Goal: Task Accomplishment & Management: Manage account settings

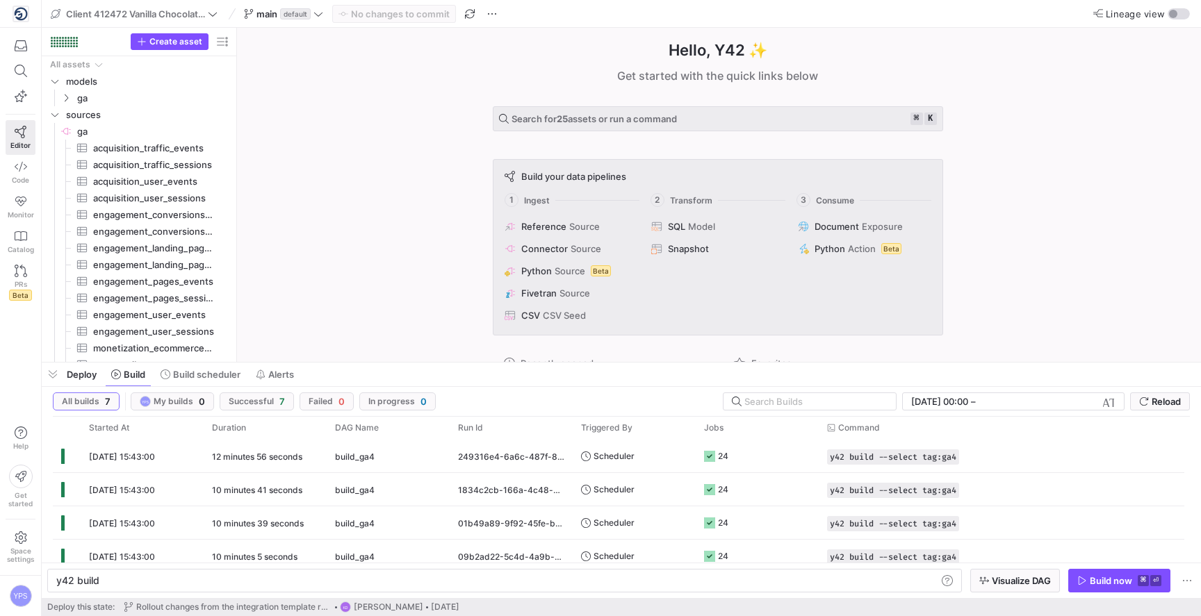
scroll to position [0, 42]
click at [22, 162] on icon at bounding box center [21, 167] width 13 height 10
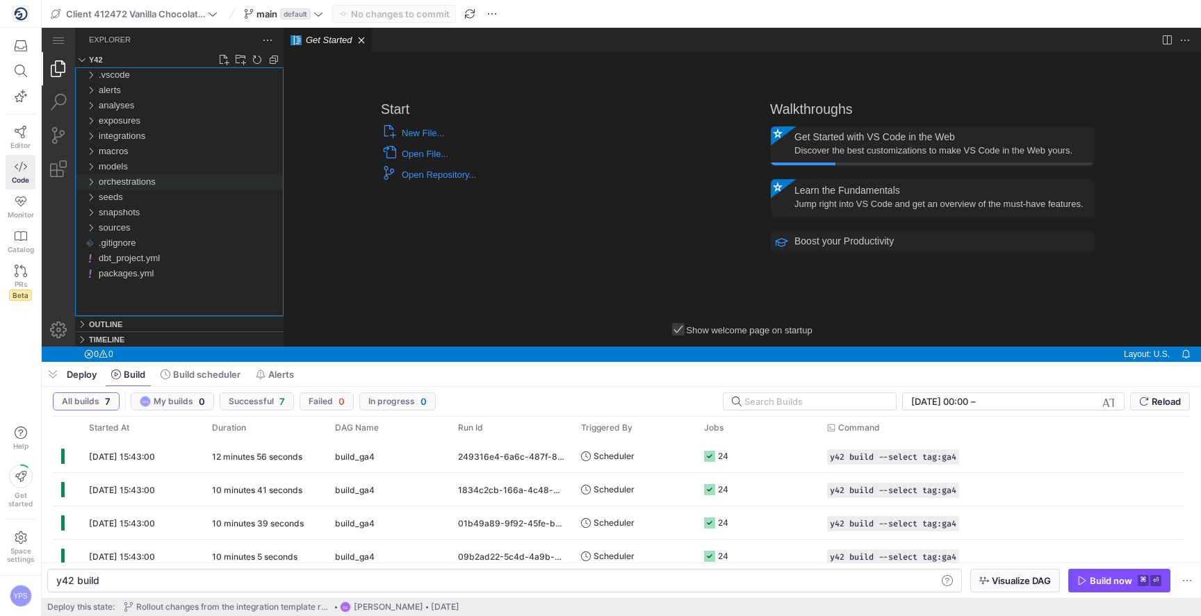
click at [92, 179] on div "orchestrations" at bounding box center [90, 181] width 21 height 15
click at [110, 190] on div "build_ga4.yml" at bounding box center [193, 197] width 179 height 15
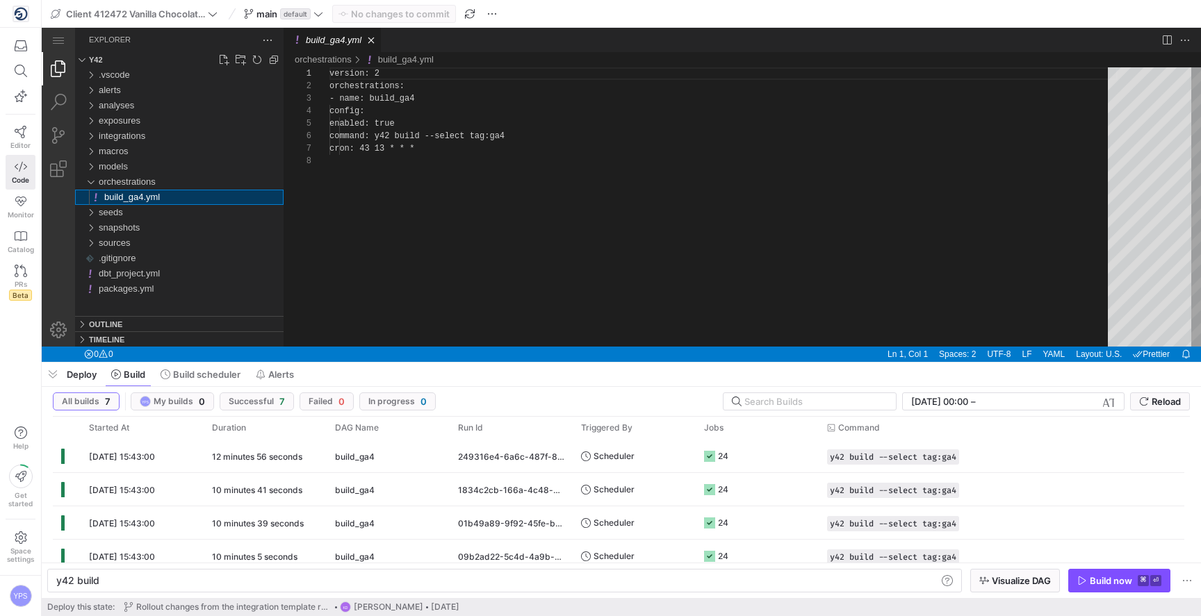
scroll to position [88, 0]
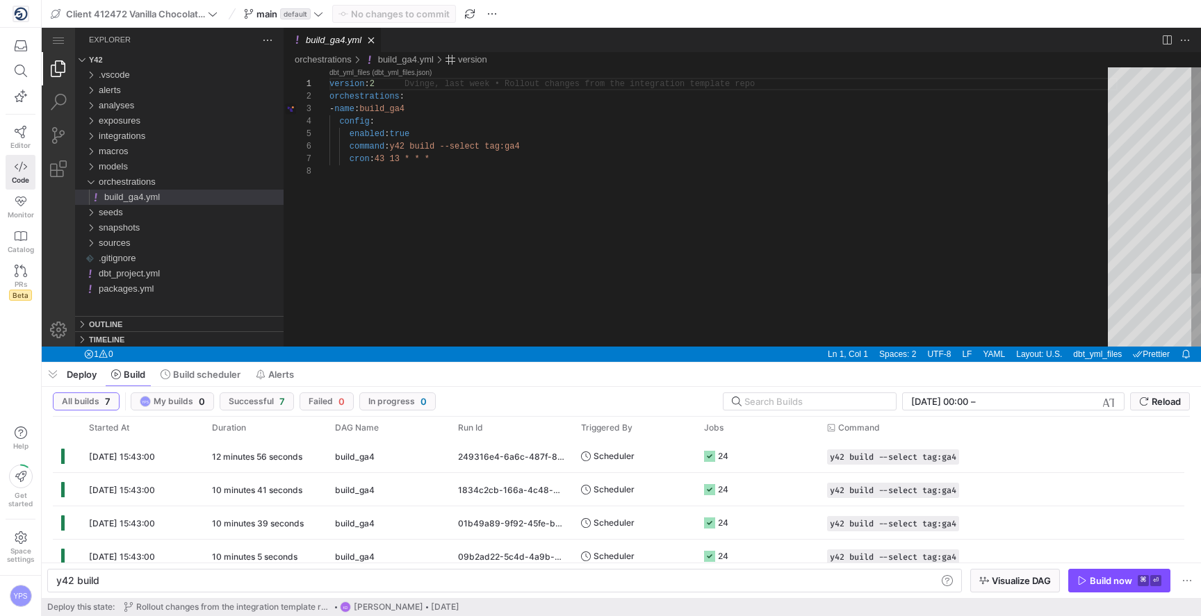
click at [350, 226] on div "version : 2 orchestrations : - name : build_ga4 config : enabled : true command…" at bounding box center [723, 255] width 788 height 377
click at [486, 220] on div "version : 2 orchestrations : - name : build_ga4 config : enabled : true command…" at bounding box center [723, 255] width 788 height 377
click at [1151, 409] on span "submit" at bounding box center [1160, 401] width 58 height 17
click at [658, 209] on div "version : 2 orchestrations : - name : build_ga4 config : enabled : true command…" at bounding box center [723, 255] width 788 height 377
click at [1165, 404] on span "Reload" at bounding box center [1165, 401] width 29 height 11
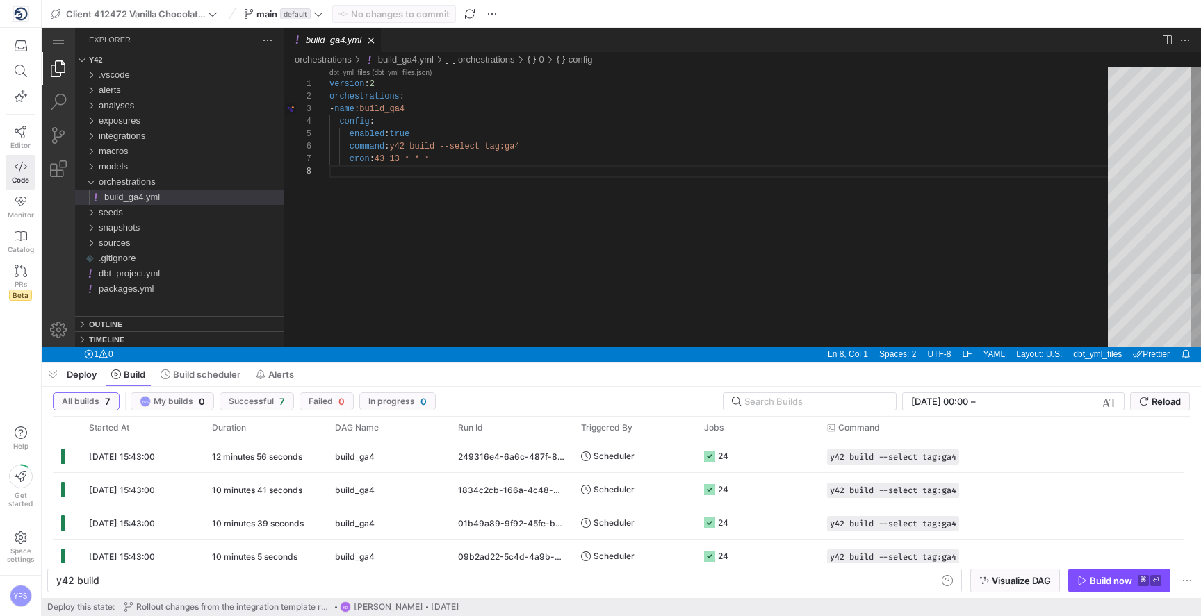
click at [956, 279] on div "version : 2 orchestrations : - name : build_ga4 config : enabled : true command…" at bounding box center [723, 255] width 788 height 377
click at [674, 265] on div "version : 2 orchestrations : - name : build_ga4 config : enabled : true command…" at bounding box center [723, 255] width 788 height 377
click at [706, 245] on div "version : 2 orchestrations : - name : build_ga4 config : enabled : true command…" at bounding box center [723, 255] width 788 height 377
click at [661, 263] on div "version : 2 orchestrations : - name : build_ga4 config : enabled : true command…" at bounding box center [723, 255] width 788 height 377
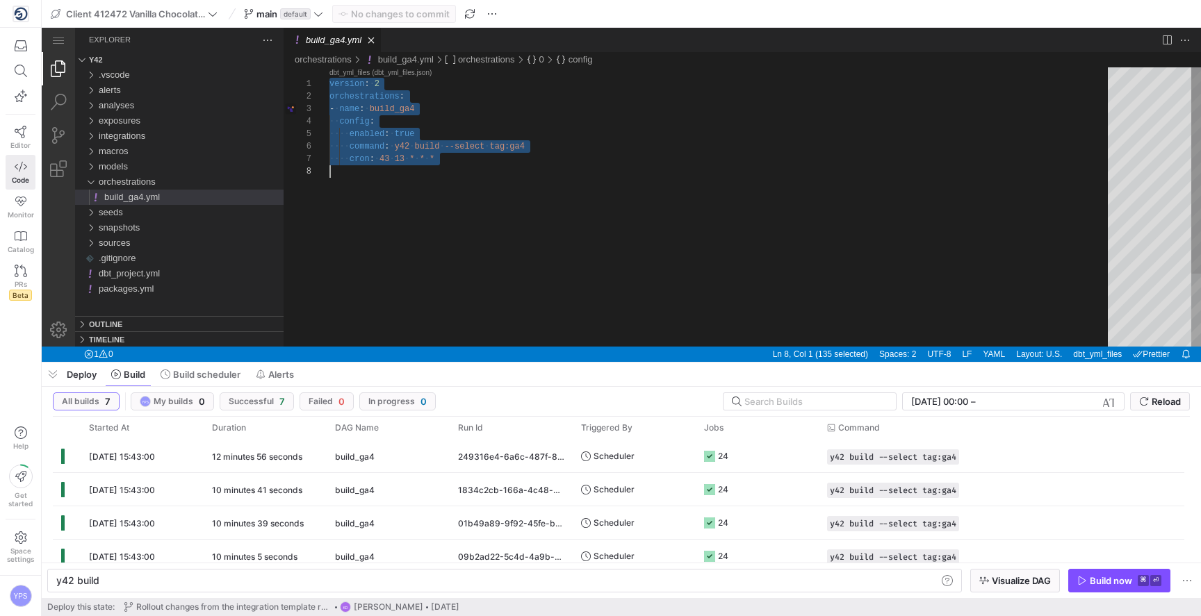
scroll to position [0, 0]
click at [494, 170] on div "version : ·‌ 2 orchestrations : - ·‌ name : ·‌ build_ga4 ·‌·‌ config : ·‌·‌·‌·‌…" at bounding box center [723, 255] width 788 height 377
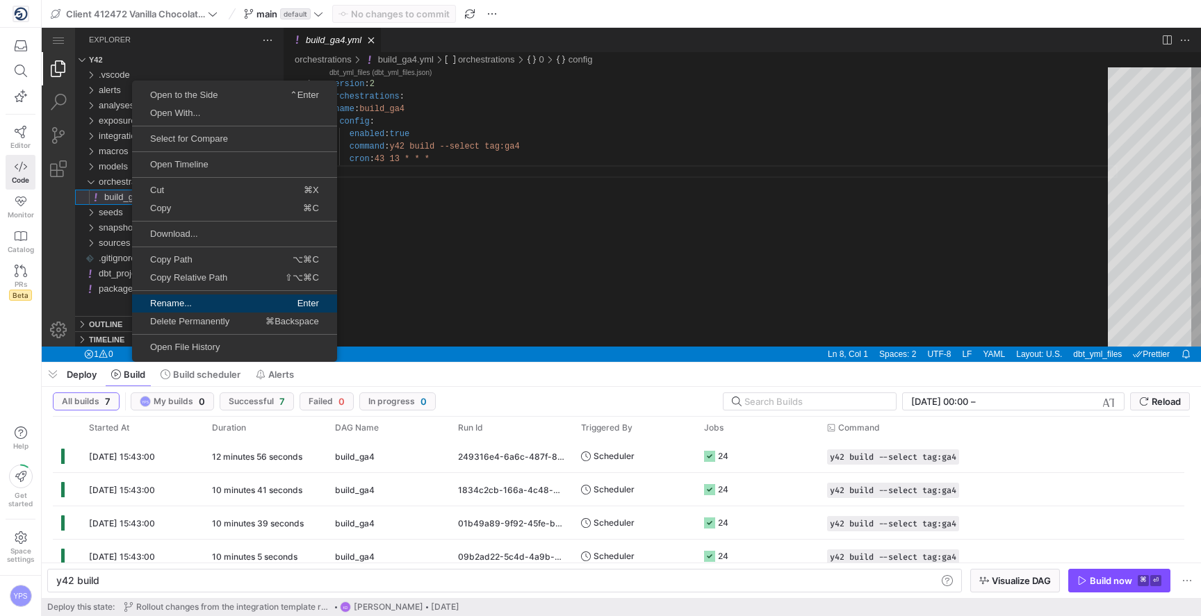
click at [185, 297] on link "Rename... Enter" at bounding box center [234, 304] width 205 height 18
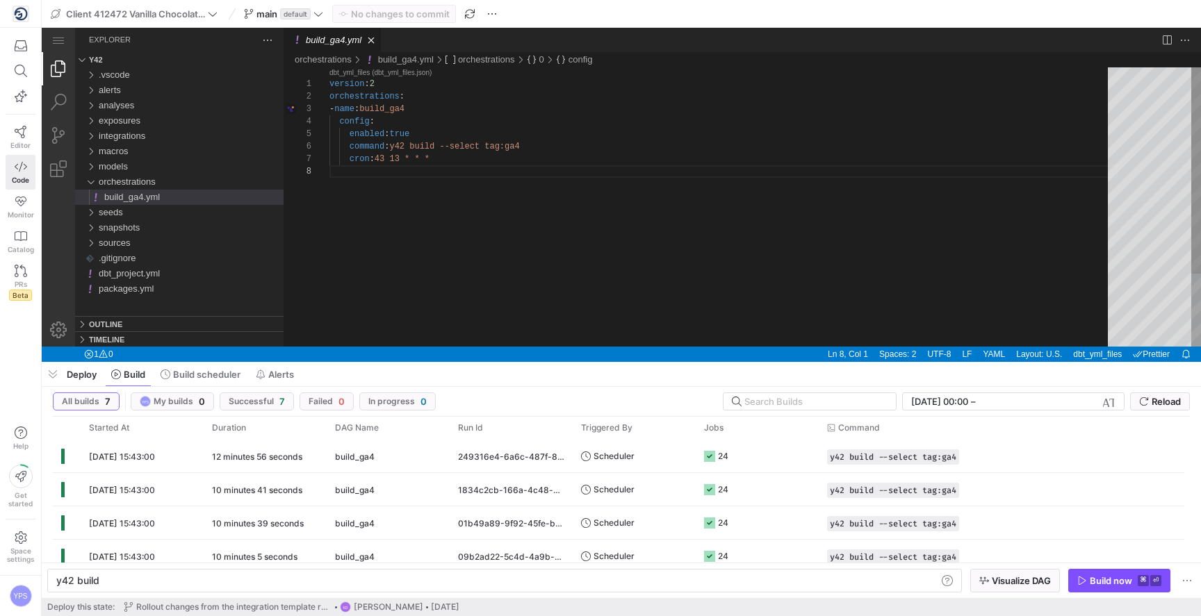
click at [578, 113] on div "version : 2 orchestrations : - name : build_ga4 config : enabled : true command…" at bounding box center [723, 255] width 788 height 377
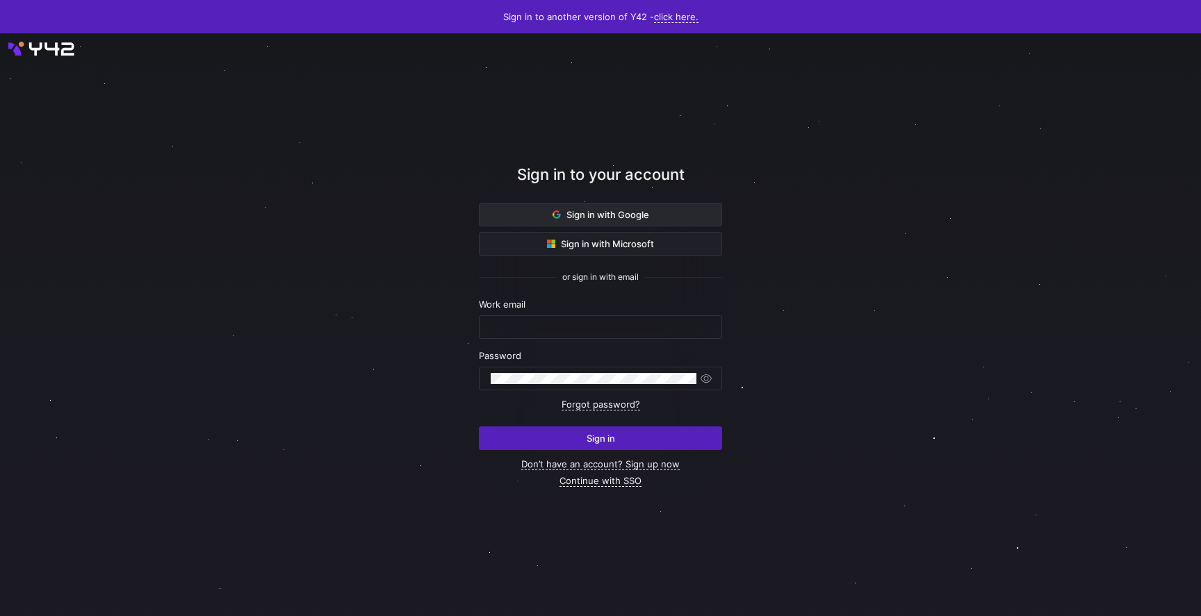
click at [620, 204] on span at bounding box center [601, 215] width 242 height 22
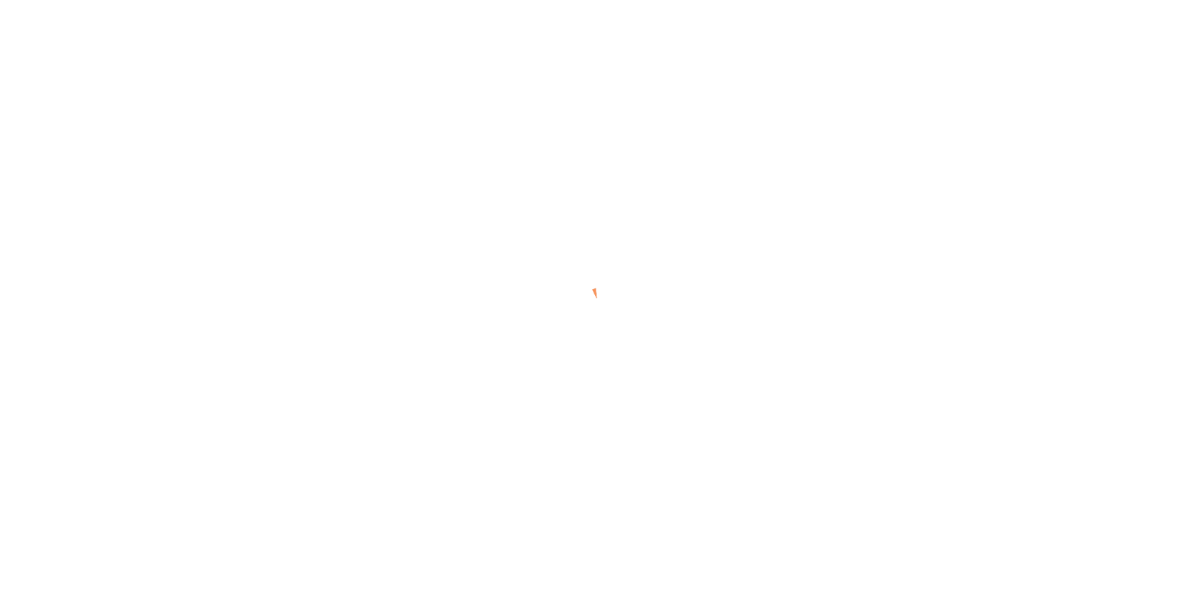
click at [623, 181] on div at bounding box center [600, 308] width 1201 height 616
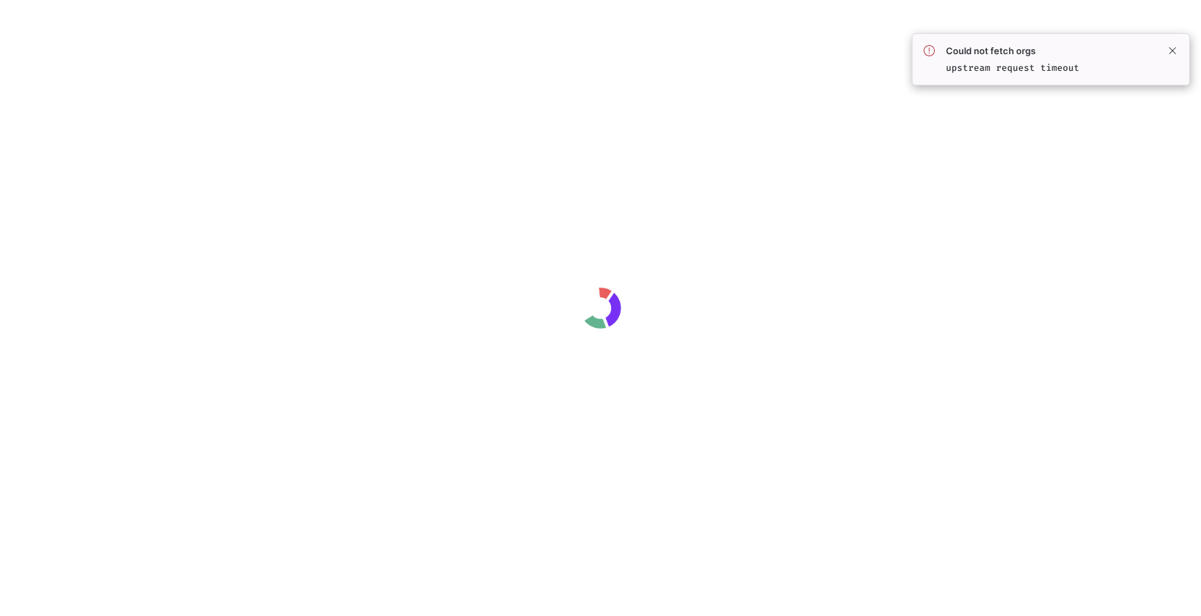
click at [771, 103] on div at bounding box center [600, 308] width 1201 height 616
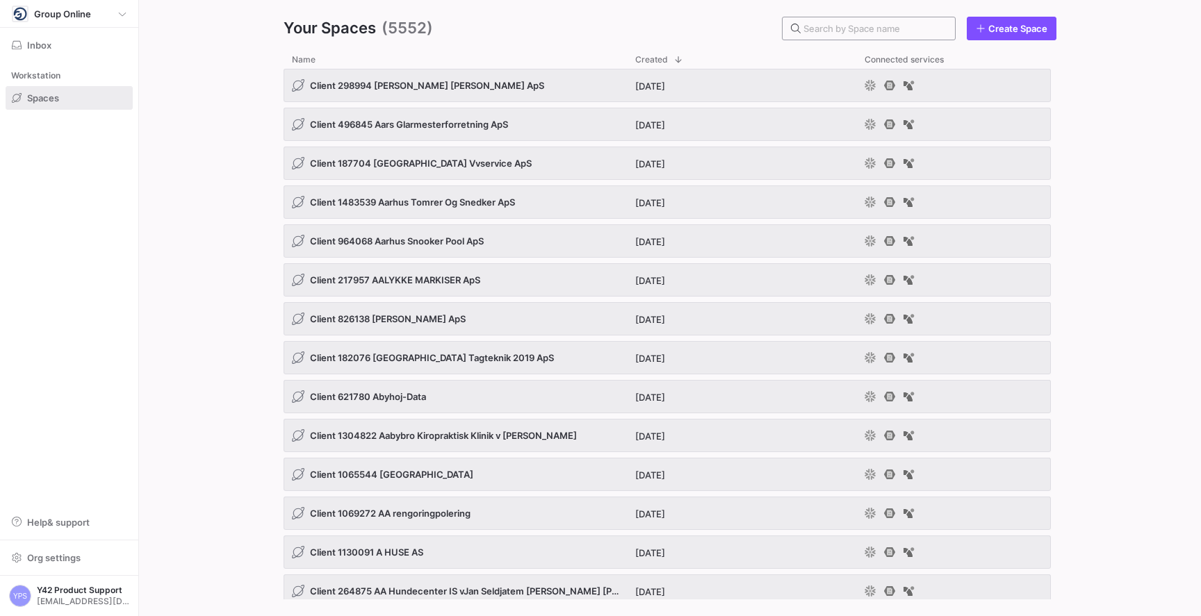
click at [853, 28] on input "text" at bounding box center [873, 28] width 140 height 11
paste input "Client_776631_YA_Murerfirma"
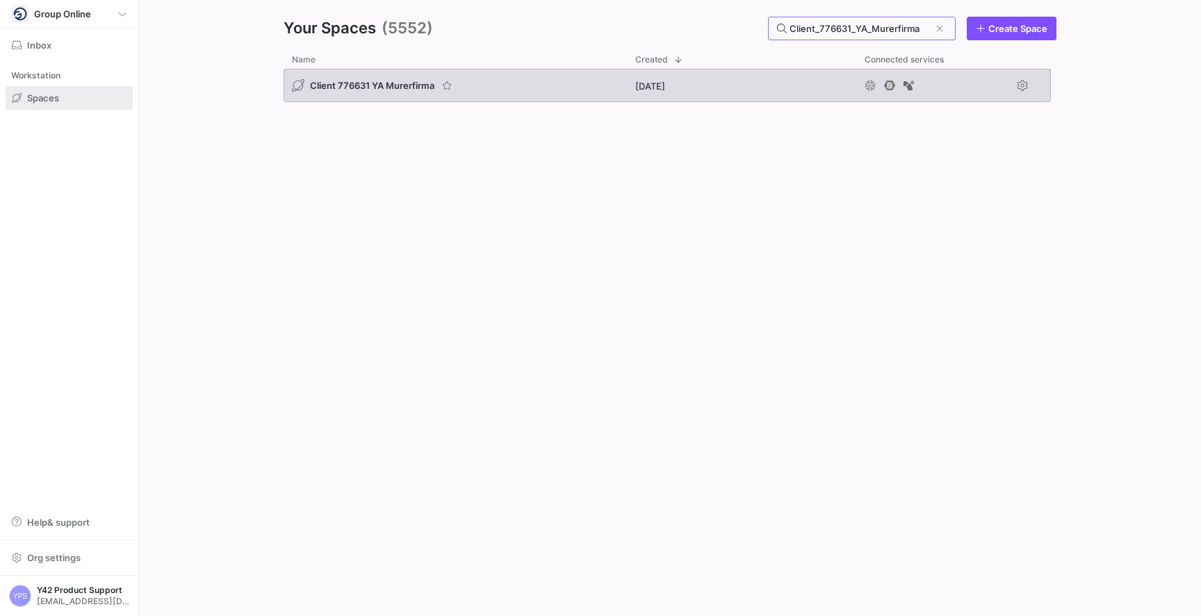
type input "Client_776631_YA_Murerfirma"
click at [377, 88] on span "Client 776631 YA Murerfirma" at bounding box center [372, 85] width 124 height 11
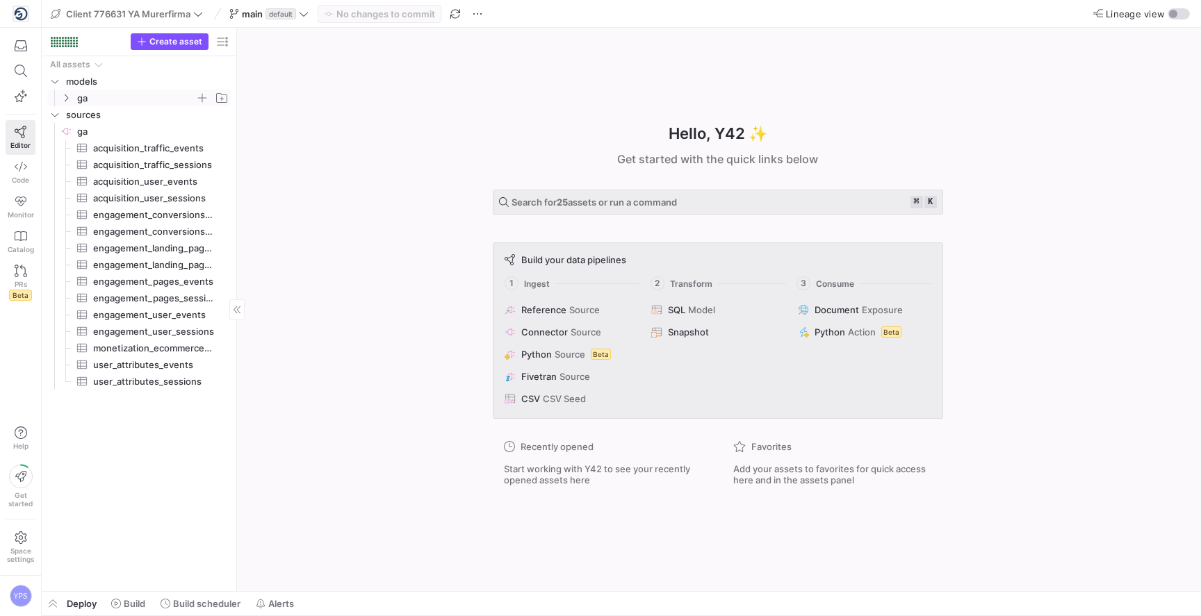
click at [71, 97] on y42-icon "Press SPACE to select this row." at bounding box center [65, 97] width 11 height 11
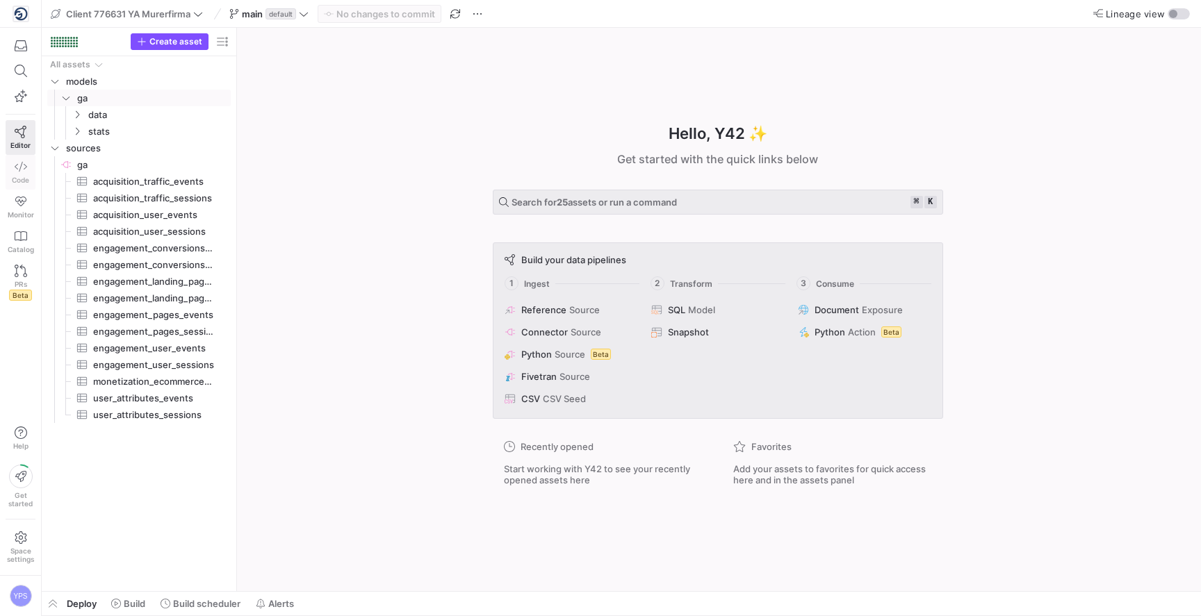
click at [20, 177] on span "Code" at bounding box center [20, 180] width 17 height 8
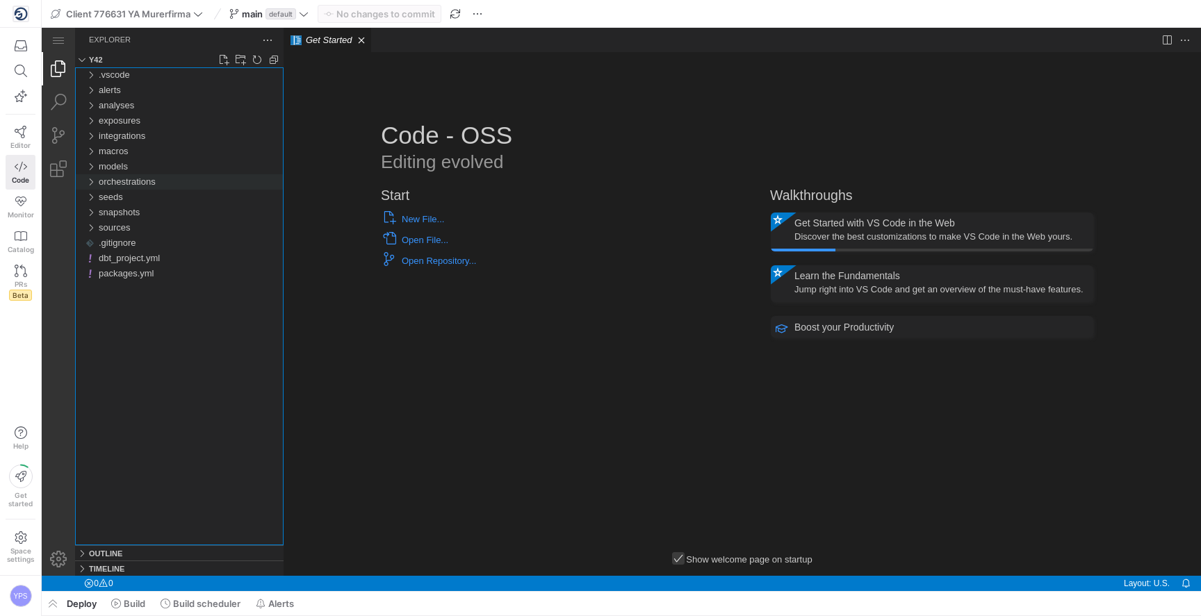
click at [88, 183] on div "orchestrations" at bounding box center [90, 181] width 21 height 15
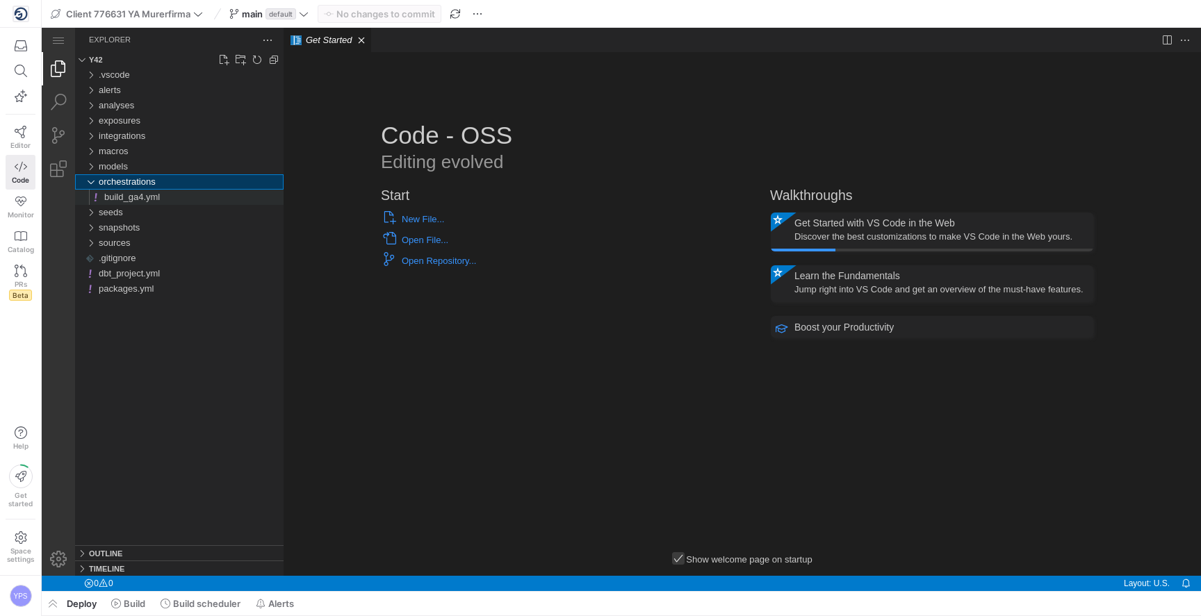
click at [117, 195] on span "build_ga4.yml" at bounding box center [132, 197] width 56 height 10
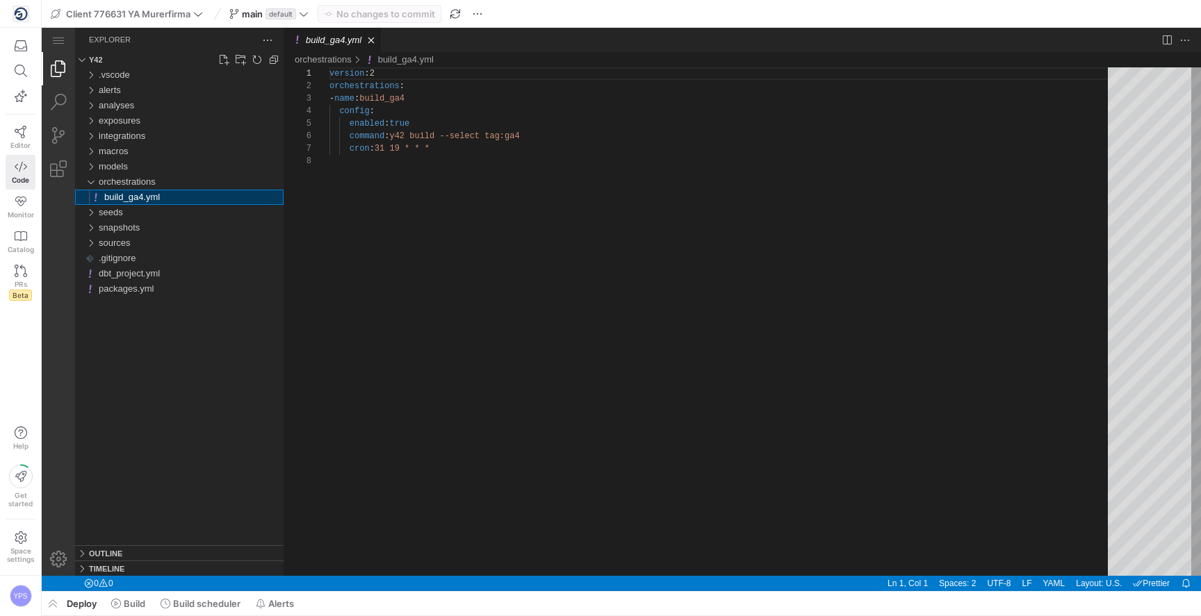
scroll to position [88, 0]
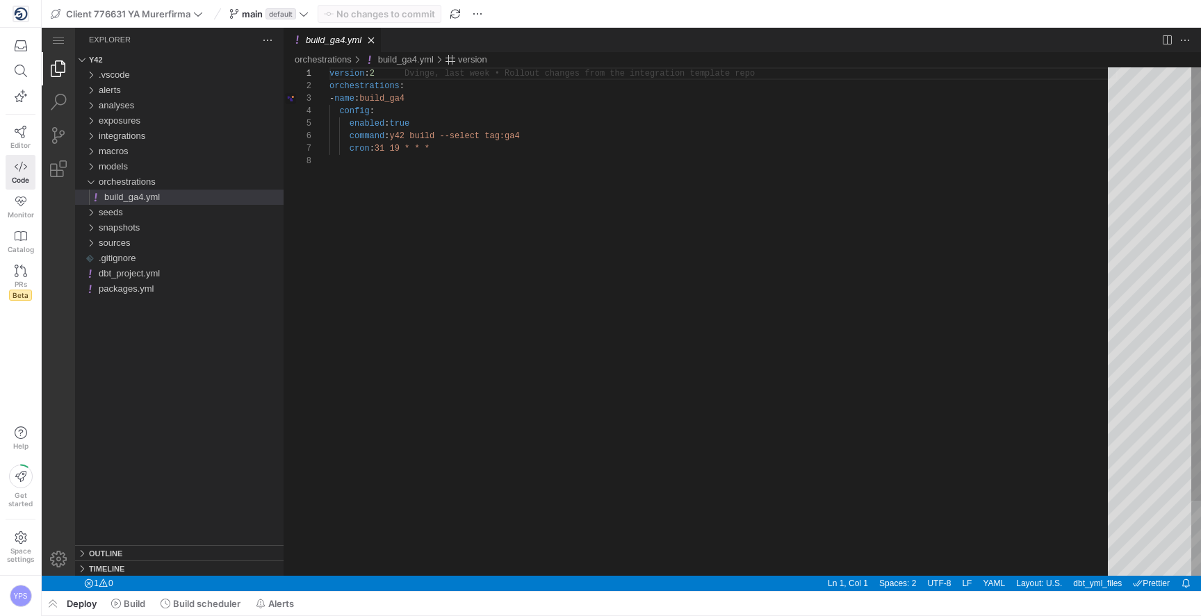
click at [426, 272] on div "version : 2 orchestrations : - name : build_ga4 config : enabled : true command…" at bounding box center [723, 365] width 788 height 596
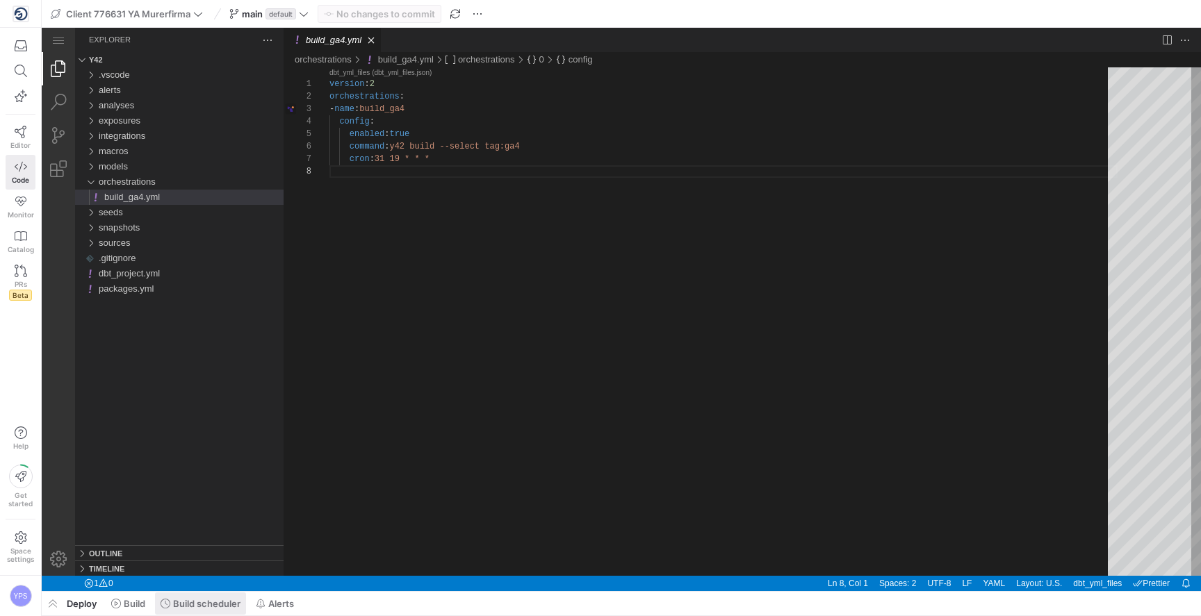
click at [172, 603] on span "Build scheduler" at bounding box center [201, 603] width 80 height 11
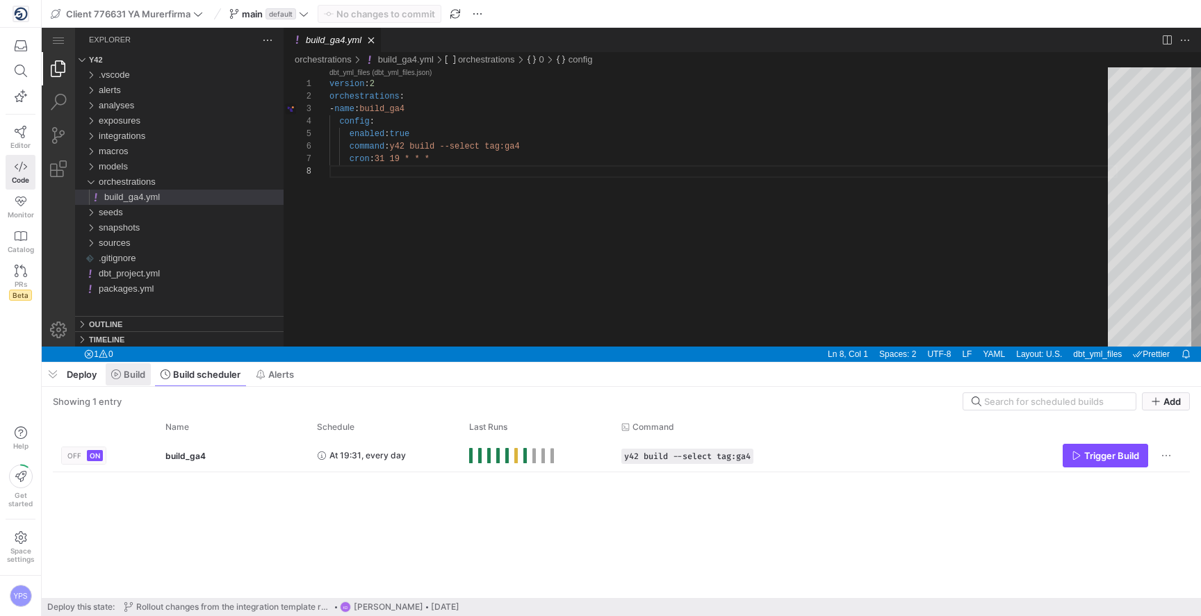
click at [132, 366] on span at bounding box center [128, 374] width 45 height 22
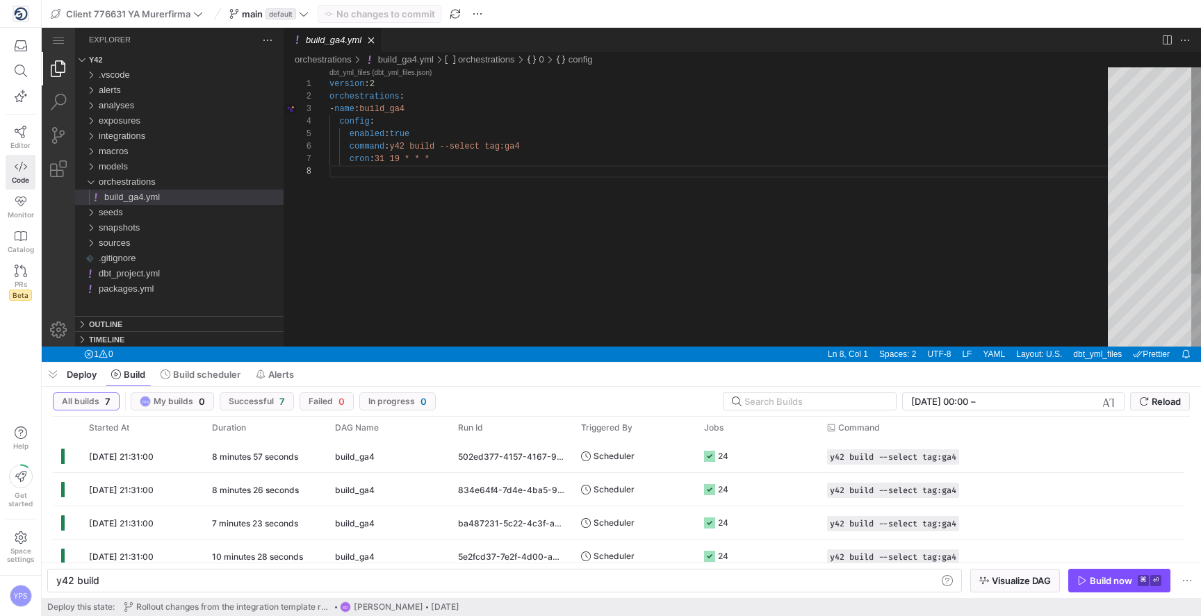
click at [623, 164] on div "version : 2 orchestrations : - name : build_ga4 config : enabled : true command…" at bounding box center [723, 255] width 788 height 377
click at [444, 161] on div "version : 2 orchestrations : - name : build_ga4 config : enabled : true command…" at bounding box center [723, 255] width 788 height 377
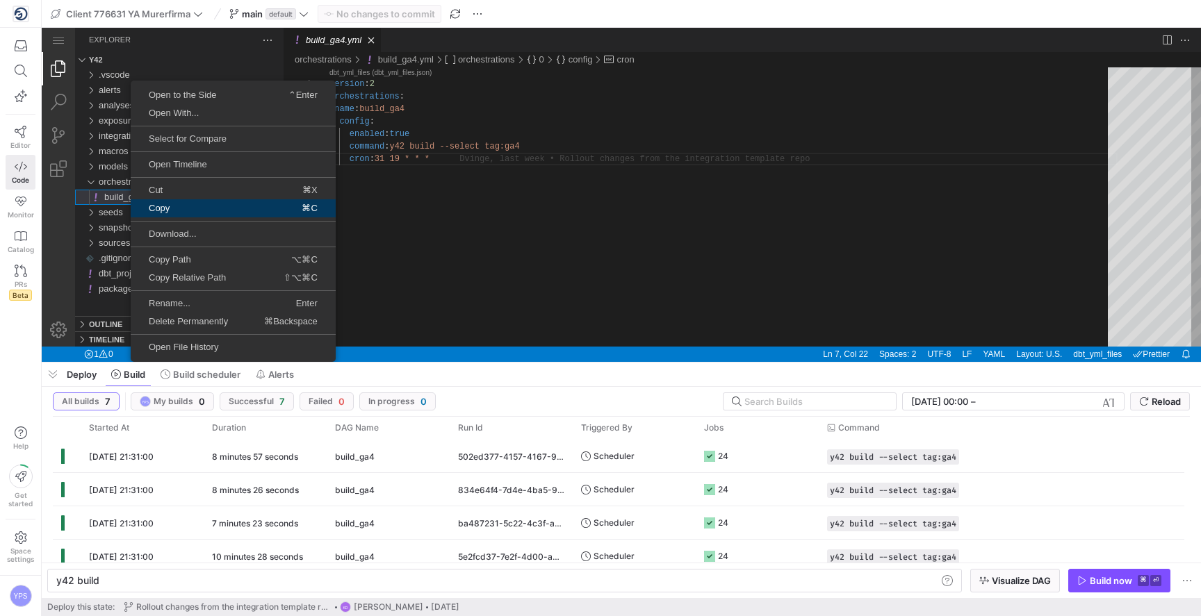
click at [158, 210] on span "Copy" at bounding box center [175, 208] width 89 height 9
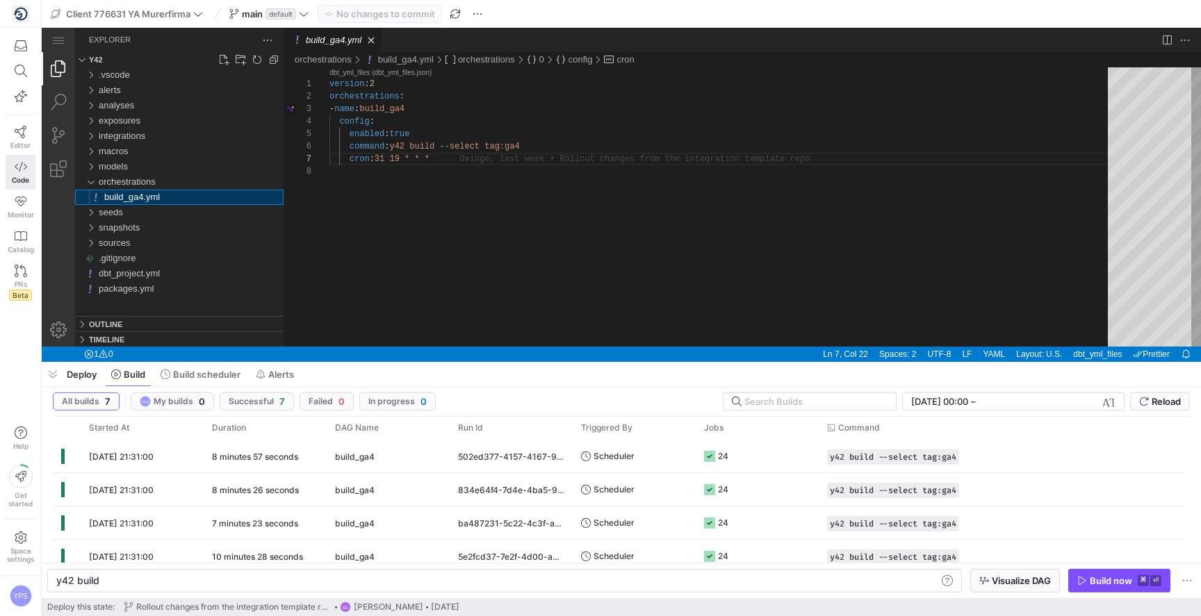
click at [160, 195] on span "build_ga4.yml" at bounding box center [132, 197] width 56 height 10
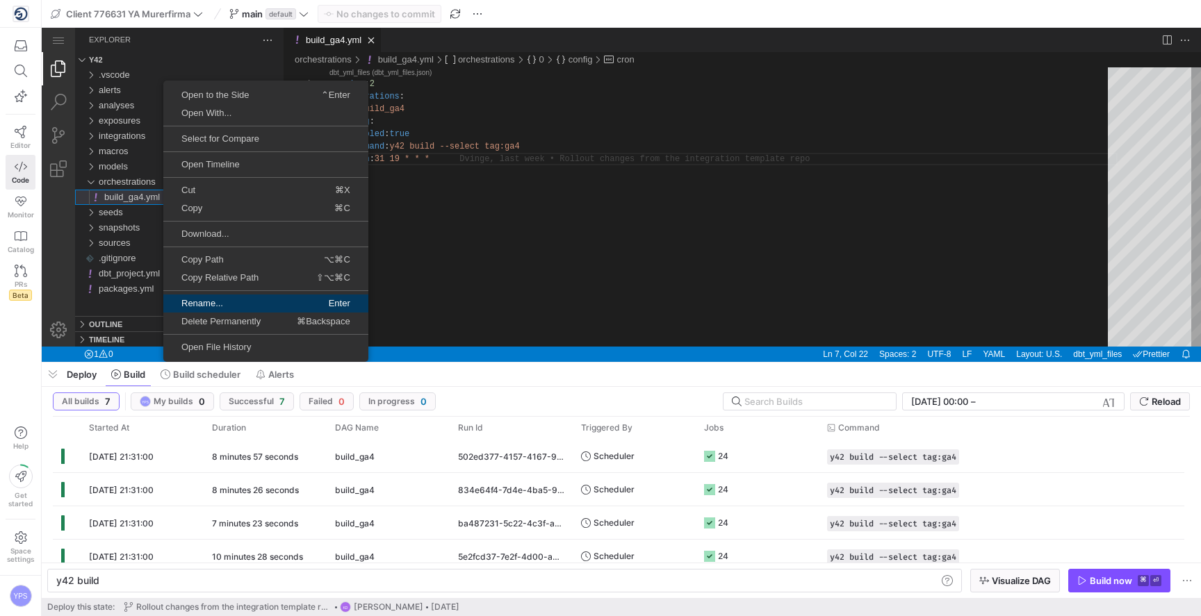
click at [211, 302] on span "Rename..." at bounding box center [213, 303] width 101 height 9
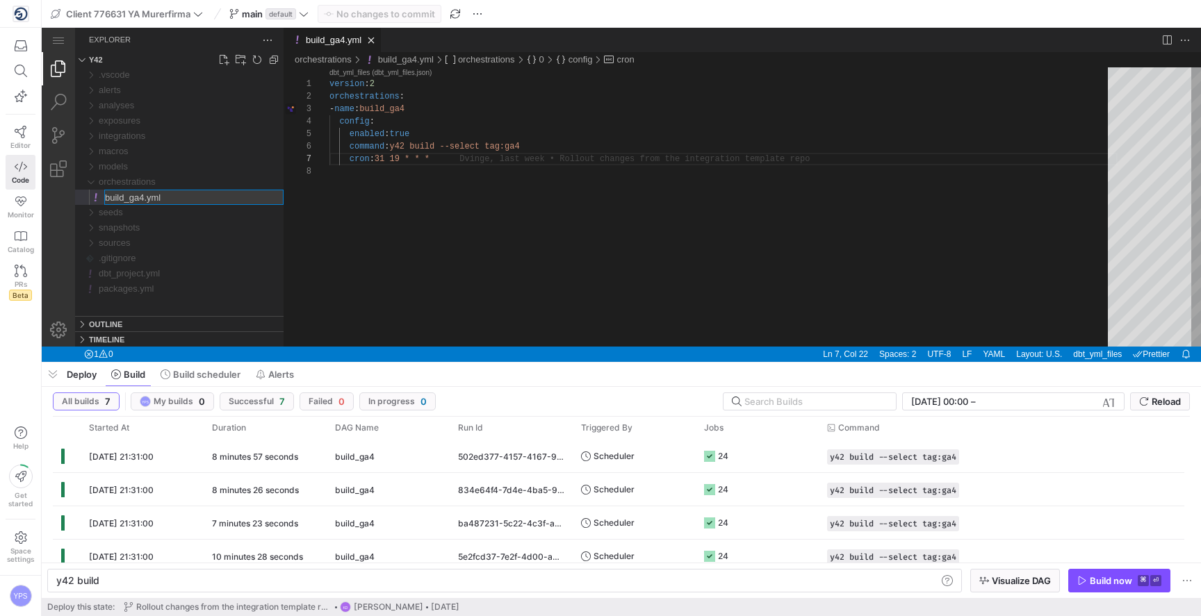
click at [240, 200] on input "build_ga4.yml" at bounding box center [194, 197] width 178 height 14
click at [390, 182] on div "version : 2 orchestrations : - name : build_ga4 config : enabled : true command…" at bounding box center [723, 255] width 788 height 377
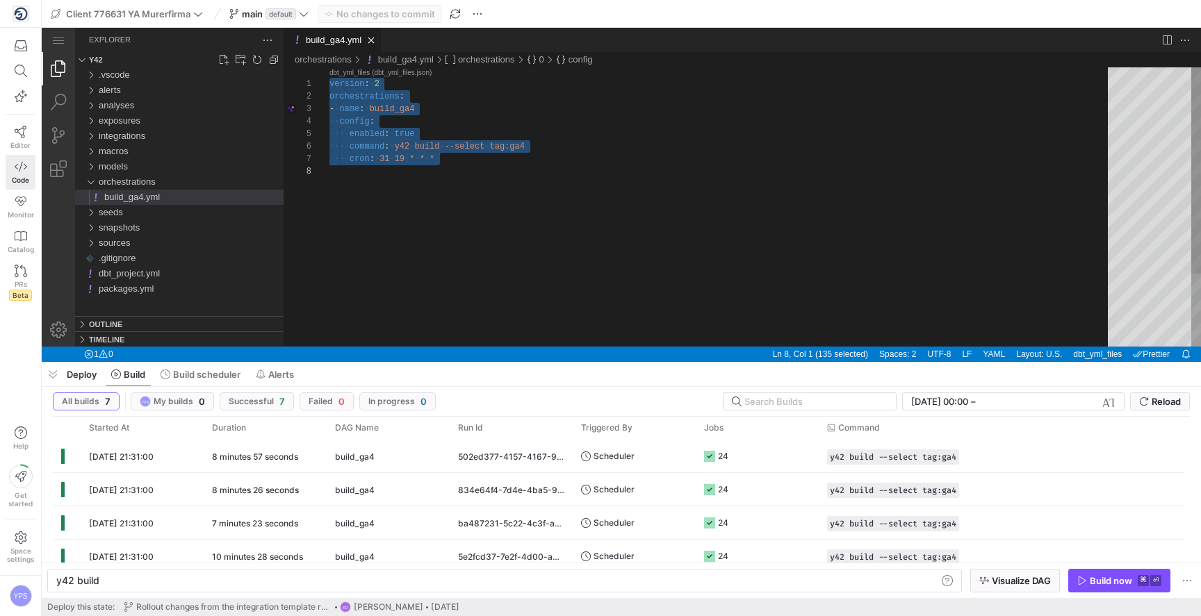
click at [596, 250] on div "version : ·‌ 2 orchestrations : - ·‌ name : ·‌ build_ga4 ·‌·‌ config : ·‌·‌·‌·‌…" at bounding box center [723, 255] width 788 height 377
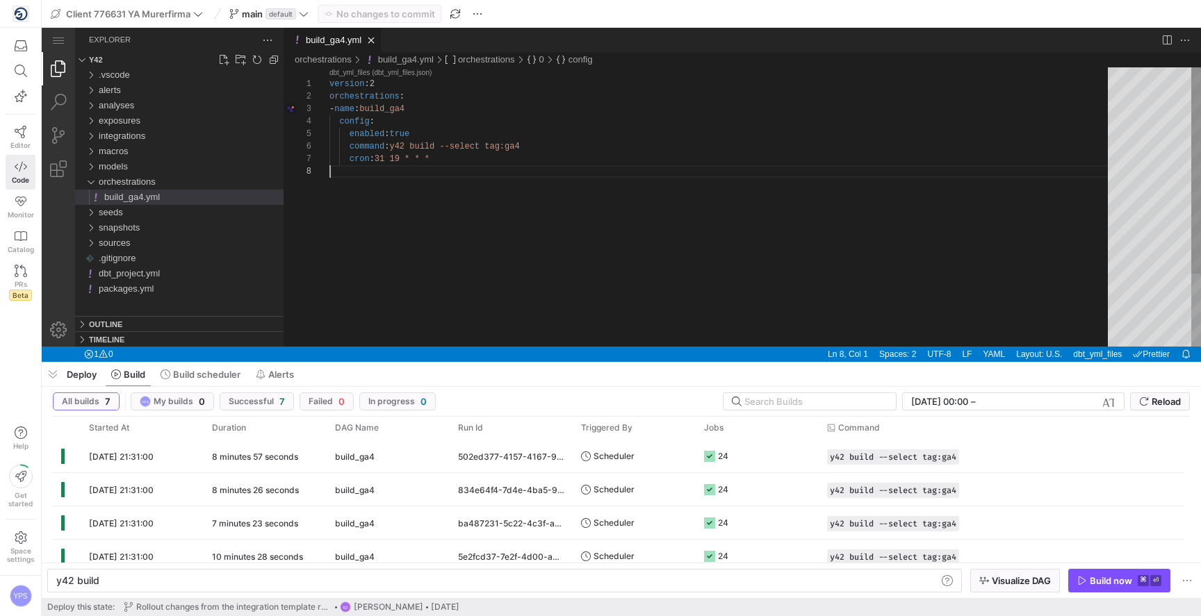
click at [598, 311] on div "version : 2 orchestrations : - name : build_ga4 config : enabled : true command…" at bounding box center [723, 255] width 788 height 377
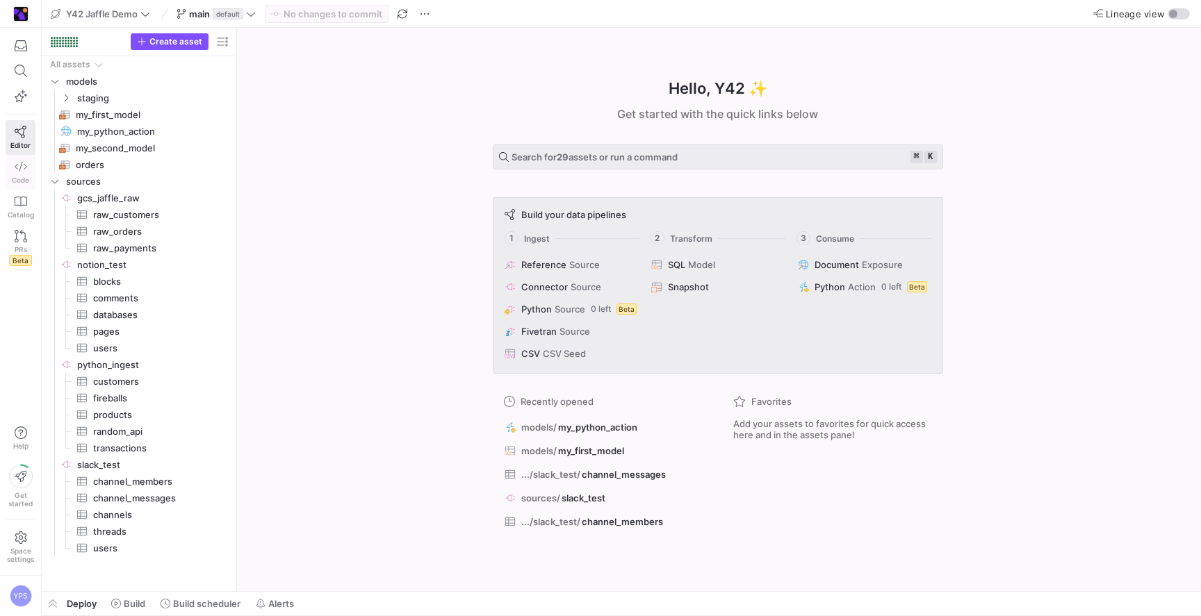
click at [17, 173] on link "Code" at bounding box center [21, 172] width 30 height 35
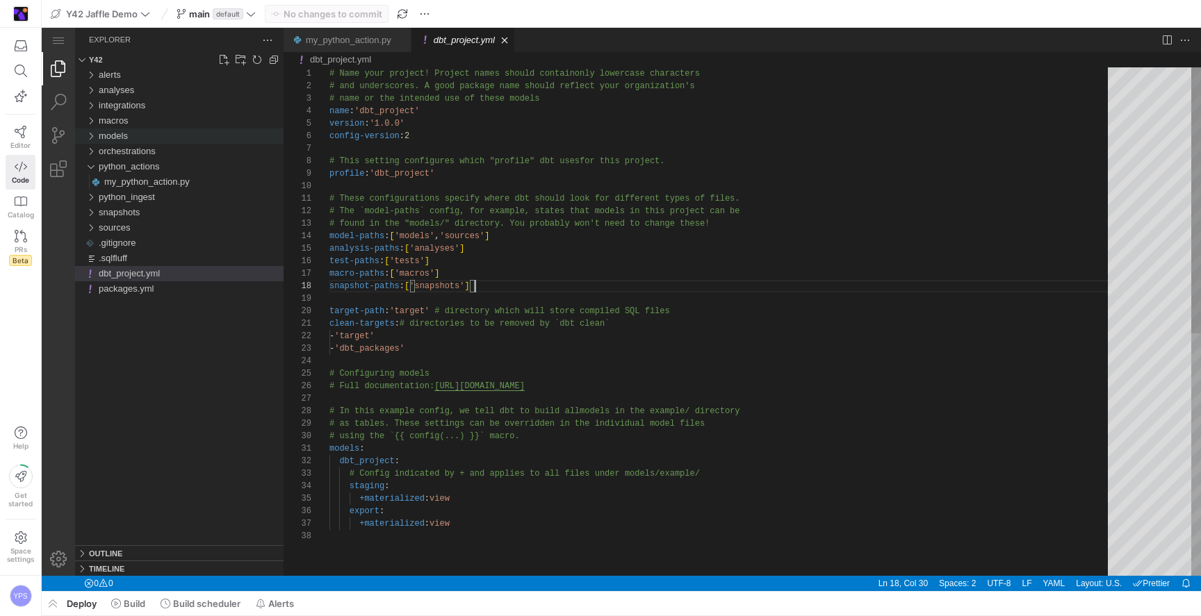
scroll to position [88, 146]
click at [134, 147] on span "orchestrations" at bounding box center [127, 151] width 57 height 10
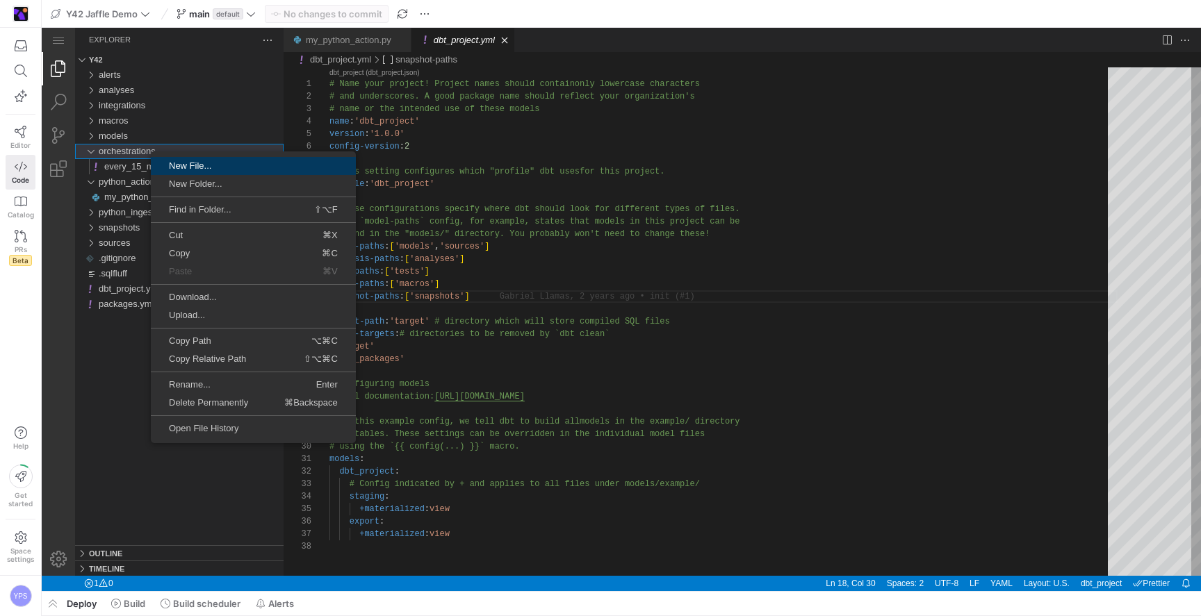
click at [186, 163] on span "New File..." at bounding box center [253, 165] width 205 height 9
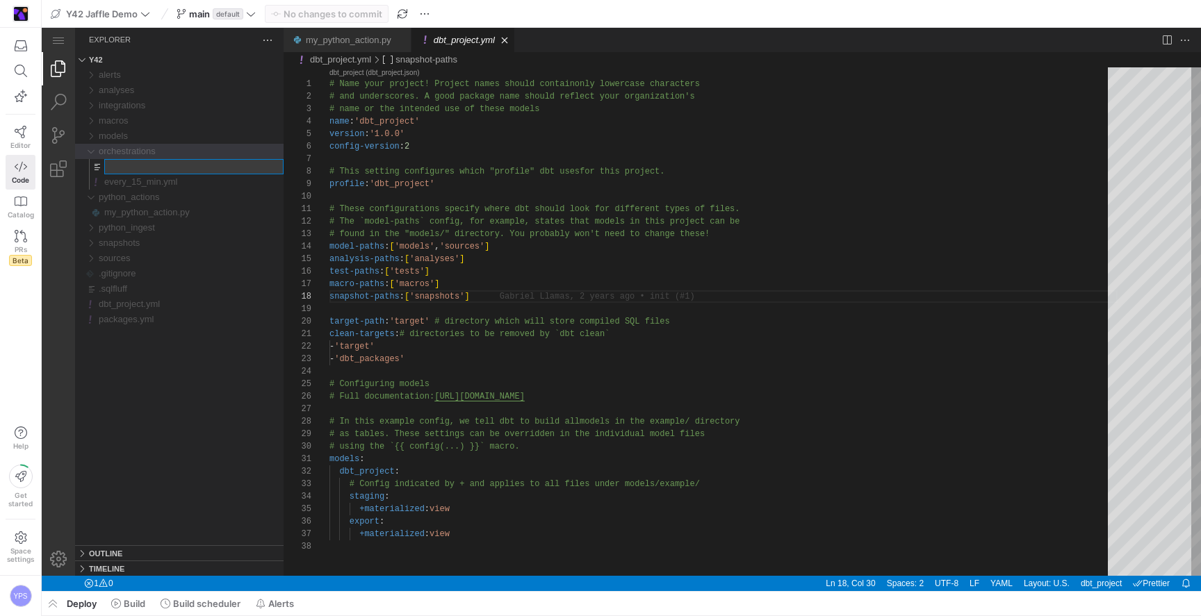
type input "build_ga4.yml"
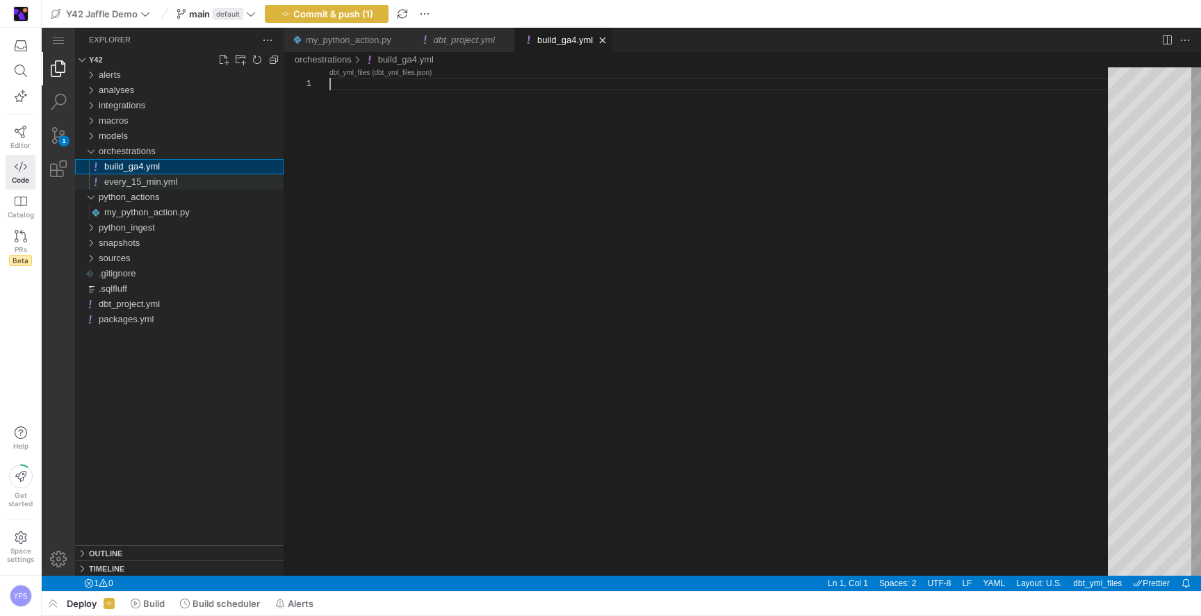
click at [156, 183] on span "every_15_min.yml" at bounding box center [141, 182] width 74 height 10
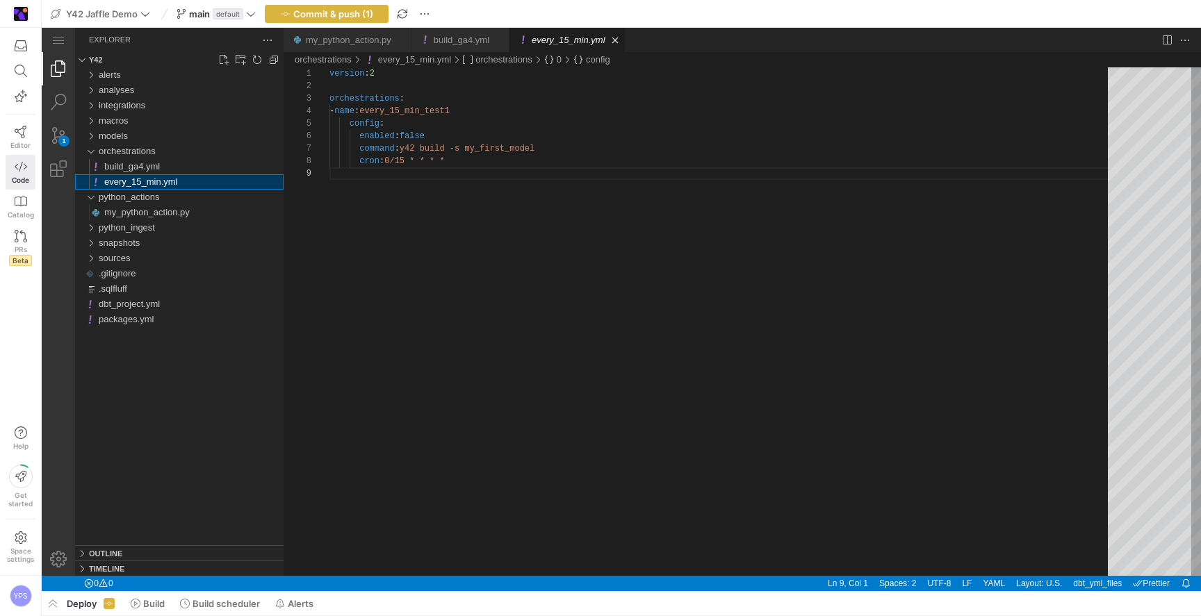
scroll to position [100, 0]
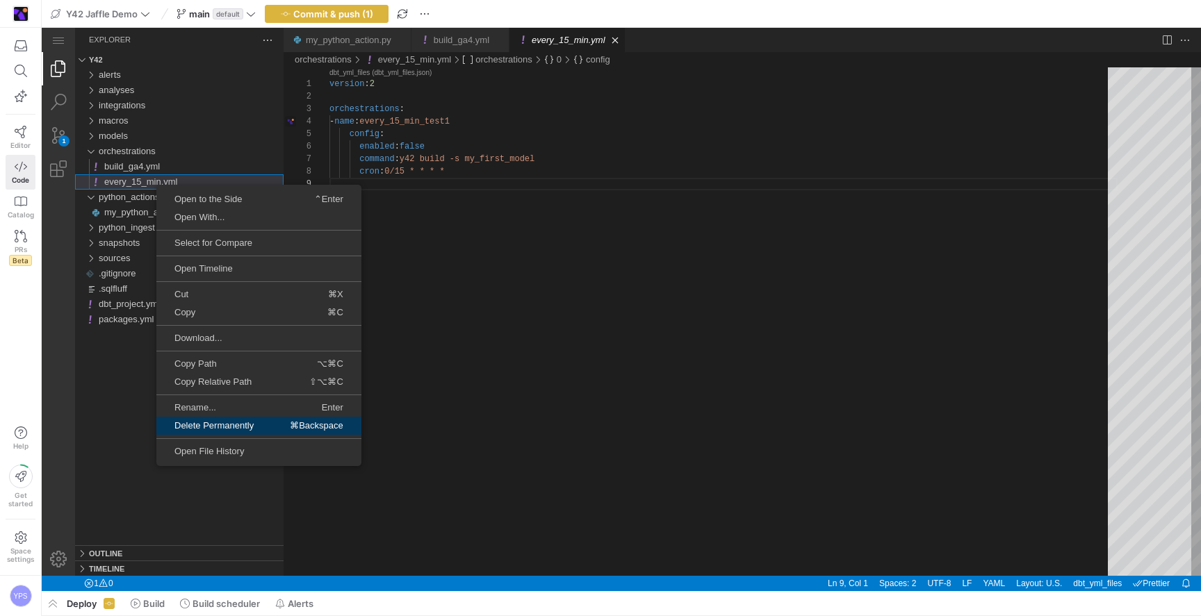
click at [251, 421] on span "Delete Permanently" at bounding box center [213, 425] width 115 height 9
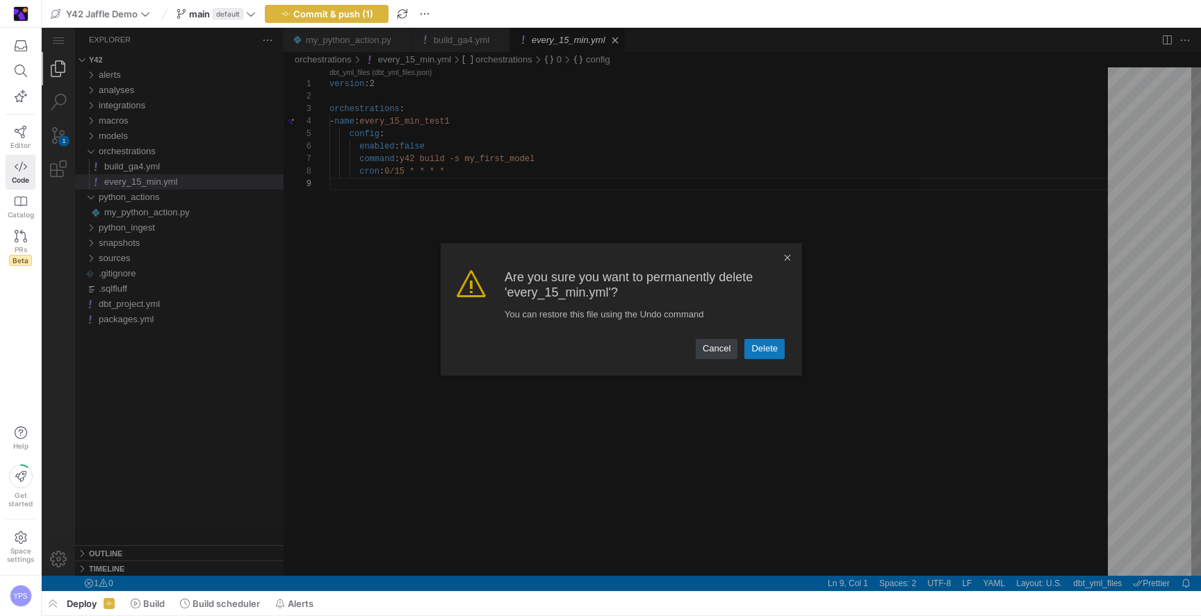
click at [773, 351] on link "Delete" at bounding box center [764, 348] width 40 height 19
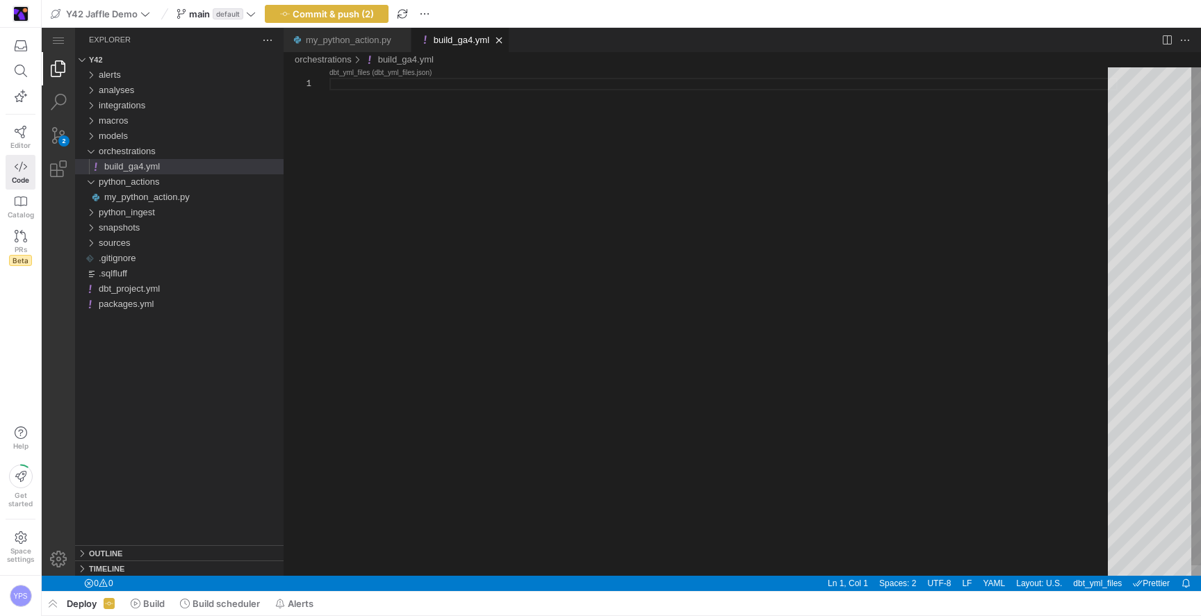
click at [773, 351] on div "build_ga4.yml" at bounding box center [723, 326] width 788 height 519
click at [541, 293] on div "build_ga4.yml" at bounding box center [723, 326] width 788 height 519
paste textarea "version: 2 orchestrations: - name: build_ga4 config: enabled: true command: y42…"
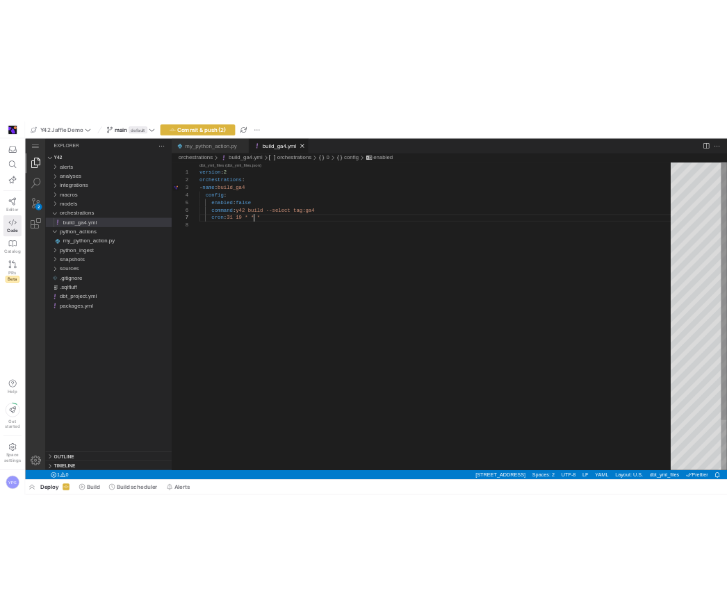
scroll to position [88, 0]
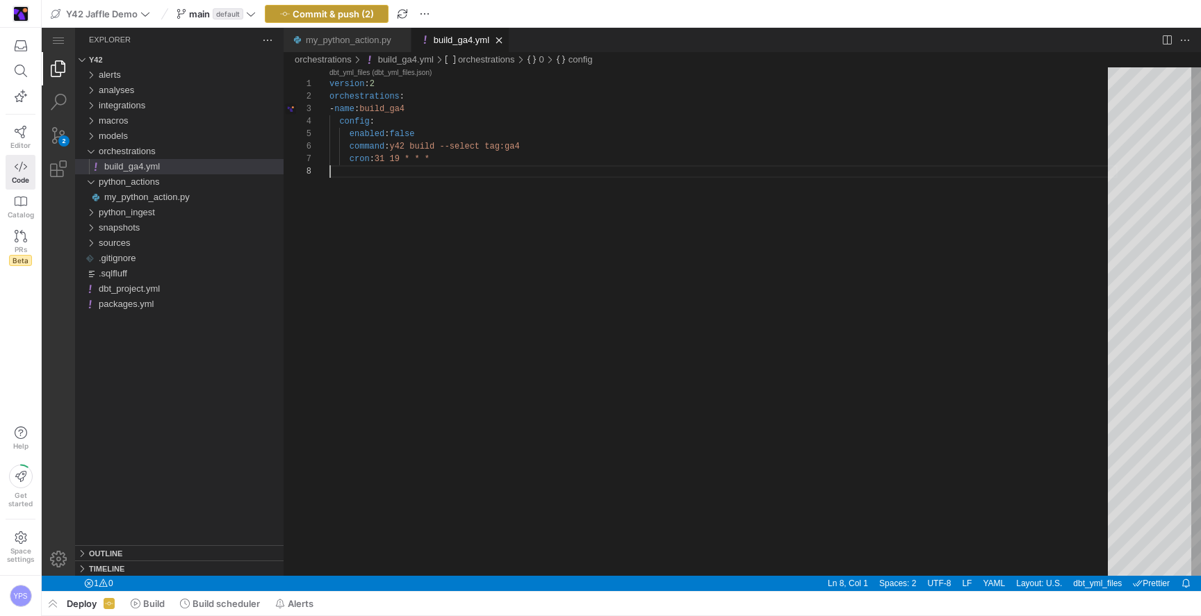
type textarea "version: 2 orchestrations: - name: build_ga4 config: enabled: false command: y4…"
click at [325, 10] on span "Commit & push (2)" at bounding box center [333, 13] width 81 height 11
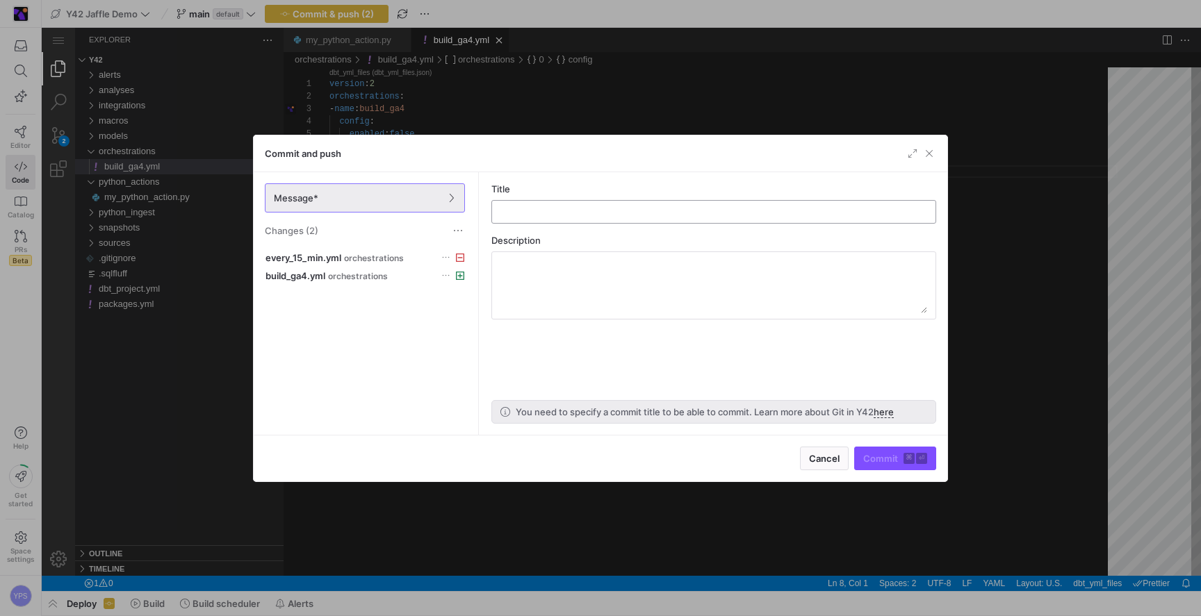
click at [552, 215] on input "text" at bounding box center [713, 211] width 421 height 11
type input "update"
click at [887, 450] on span "submit" at bounding box center [895, 459] width 81 height 22
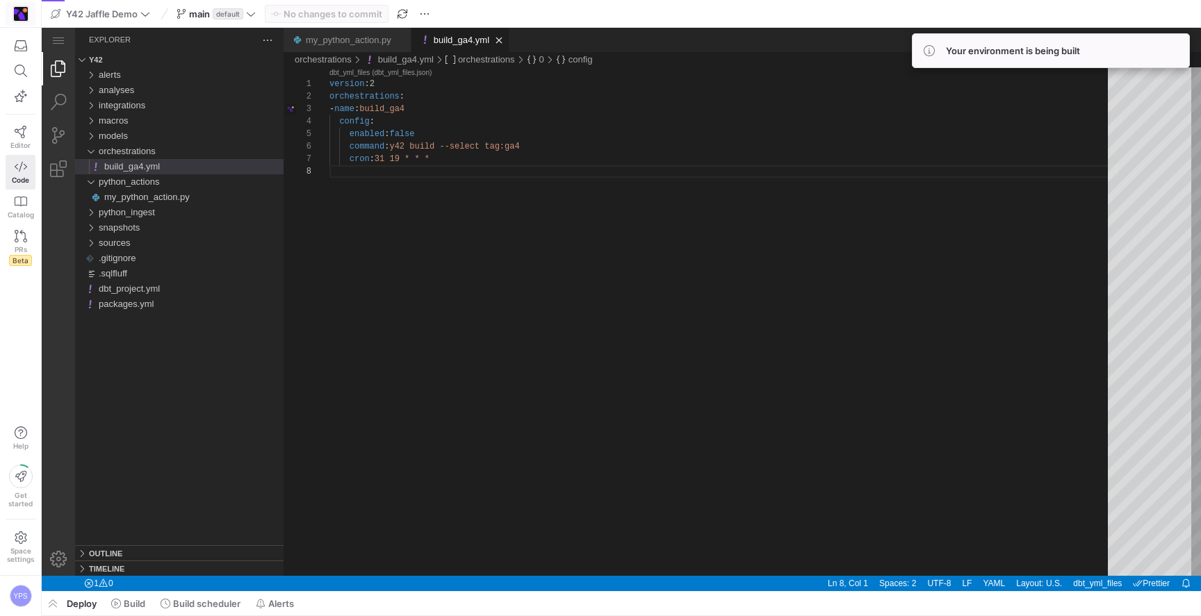
click at [22, 17] on img at bounding box center [21, 14] width 14 height 14
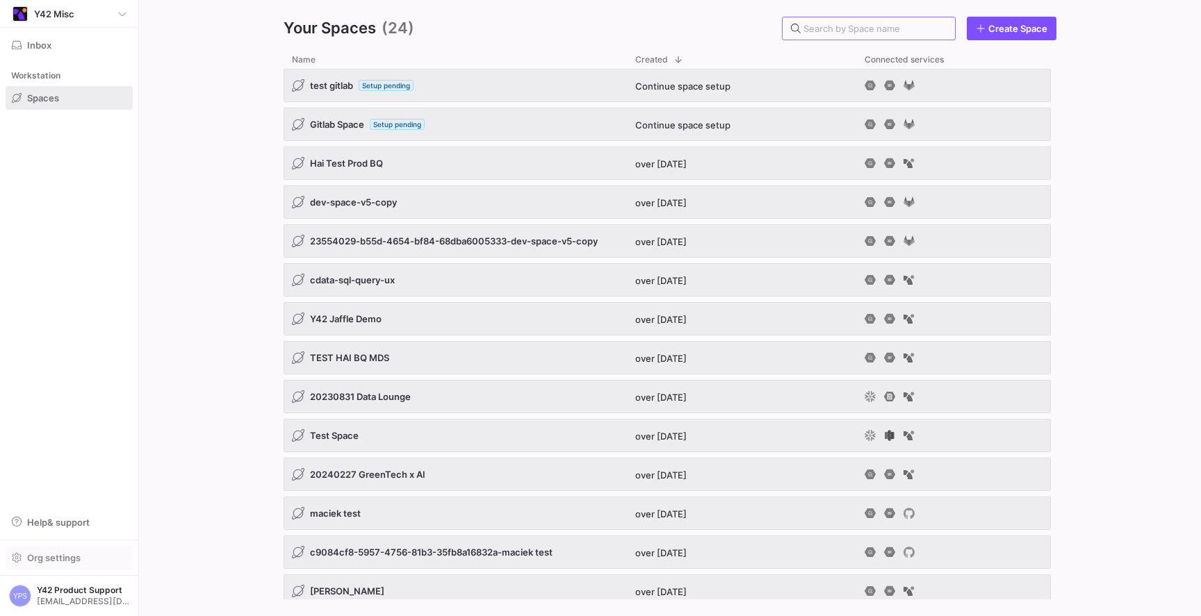
click at [54, 559] on span "Org settings" at bounding box center [54, 557] width 54 height 11
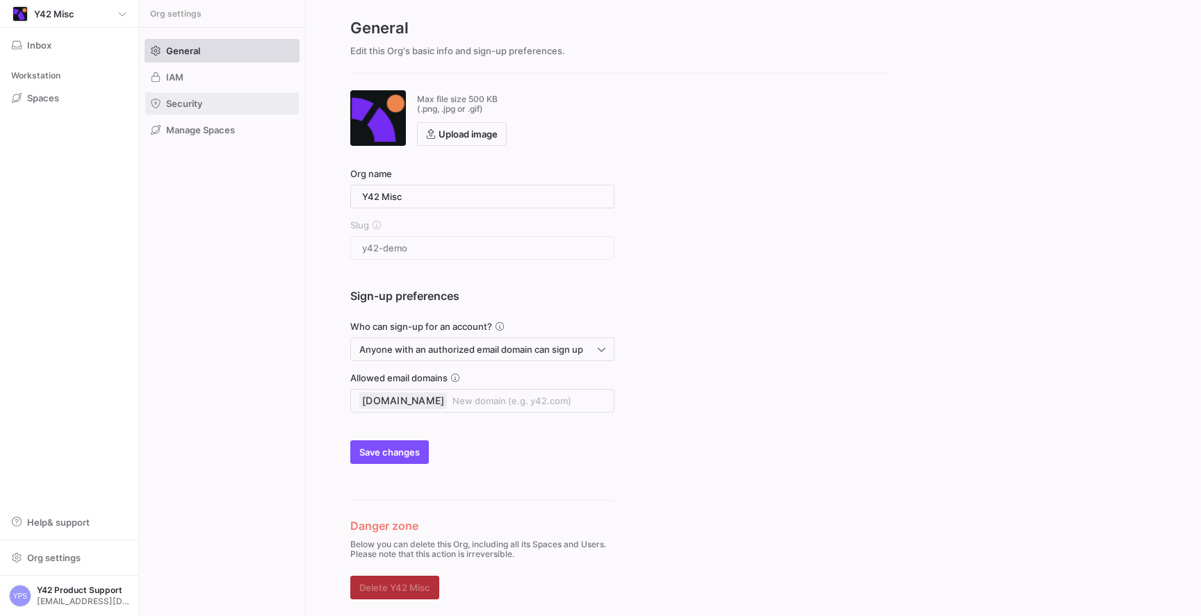
click at [172, 102] on span "Security" at bounding box center [184, 103] width 36 height 11
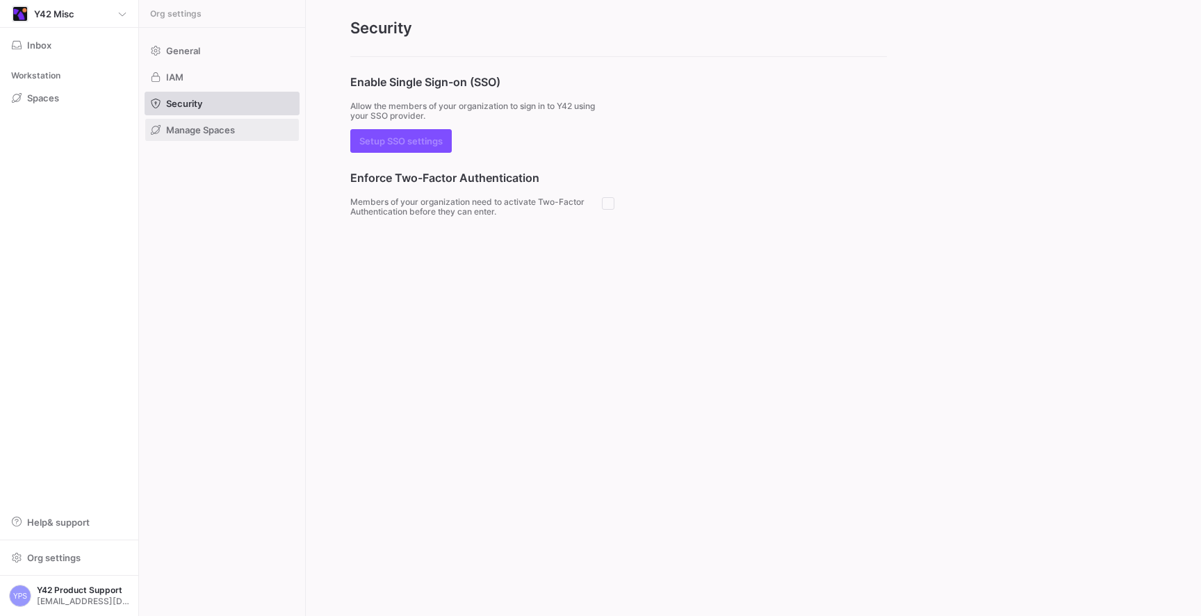
click at [177, 125] on span "Manage Spaces" at bounding box center [200, 129] width 69 height 11
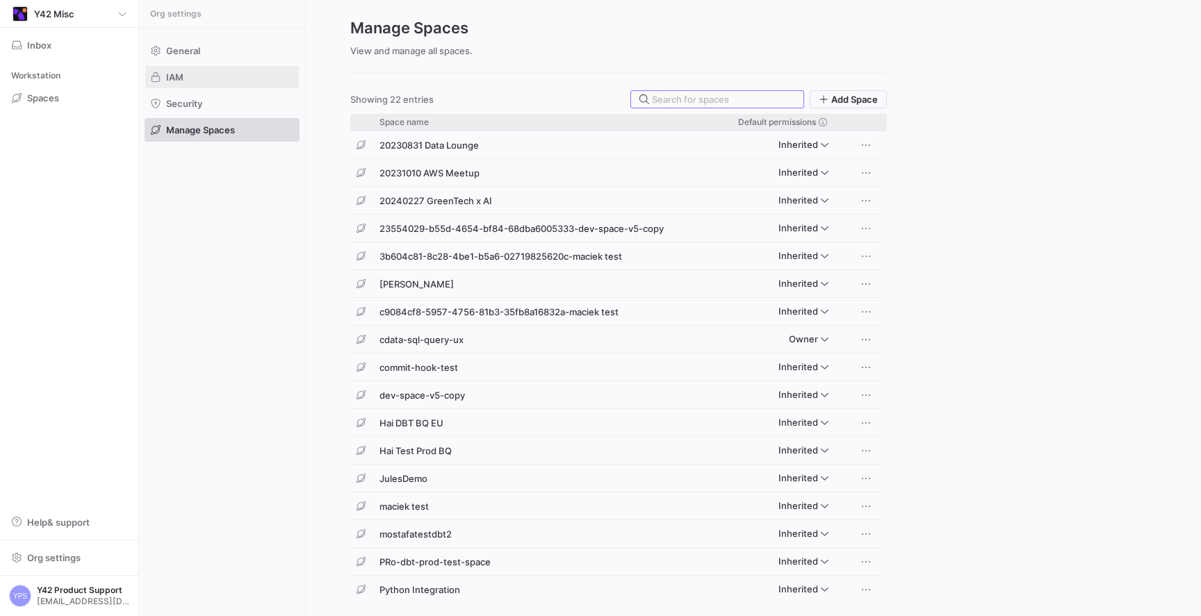
click at [177, 83] on span at bounding box center [222, 77] width 154 height 22
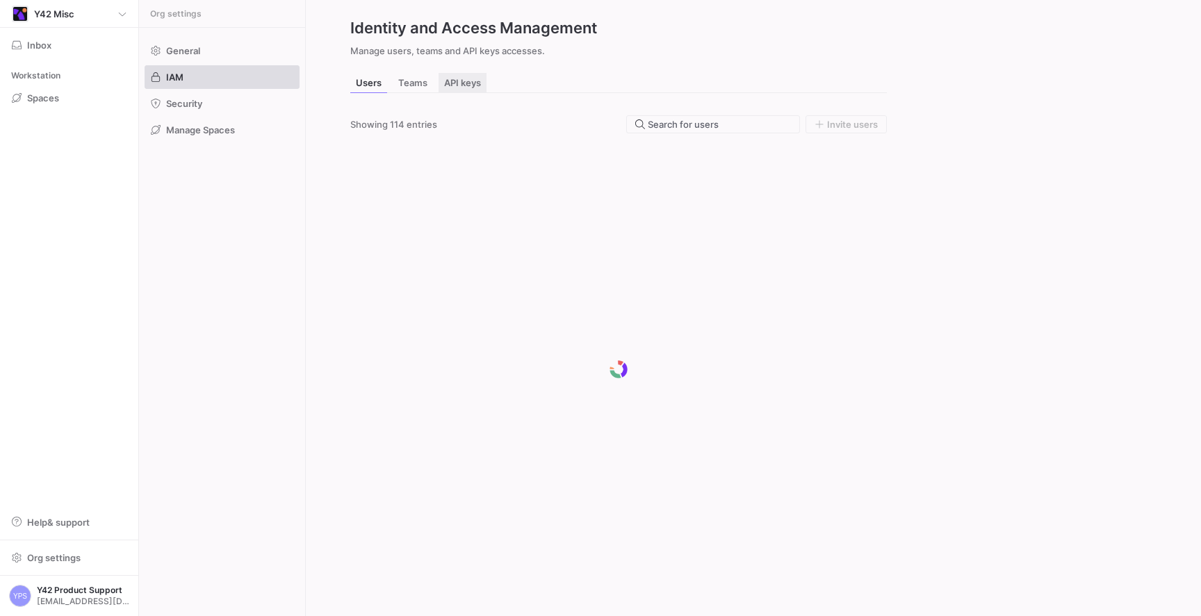
click at [454, 81] on span "API keys" at bounding box center [462, 83] width 37 height 9
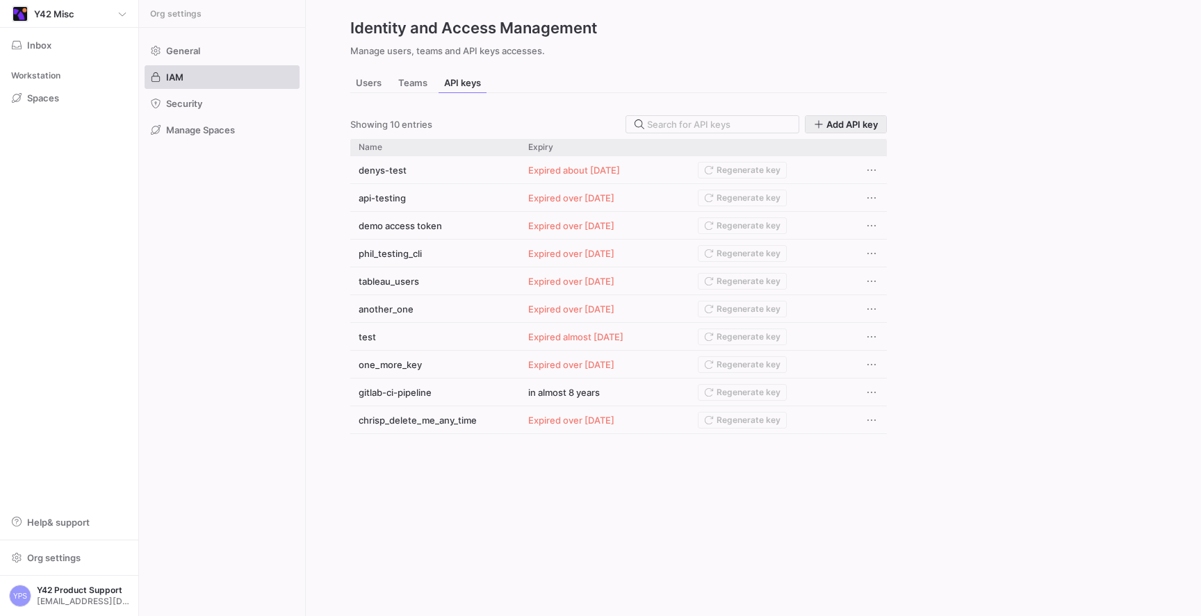
click at [862, 126] on span "Add API key" at bounding box center [851, 124] width 51 height 11
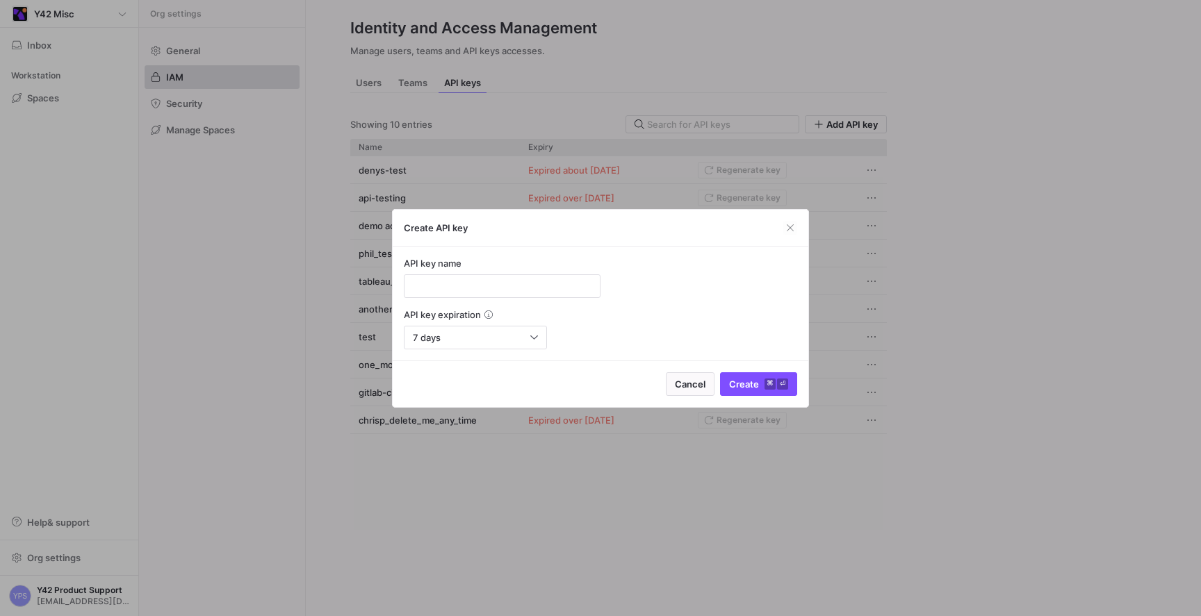
click at [505, 301] on form "API key name API key expiration 7 days" at bounding box center [600, 304] width 393 height 92
click at [498, 295] on div at bounding box center [502, 286] width 173 height 22
type input "GO_TEST"
click at [445, 344] on div "7 days" at bounding box center [475, 338] width 125 height 22
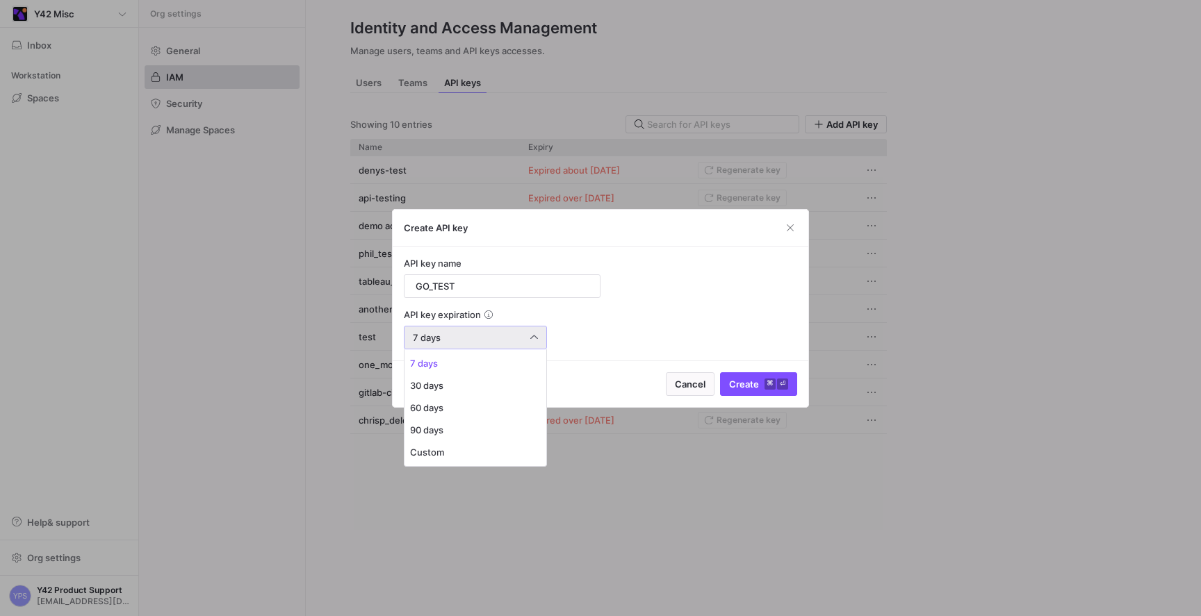
click at [445, 344] on div at bounding box center [600, 308] width 1201 height 616
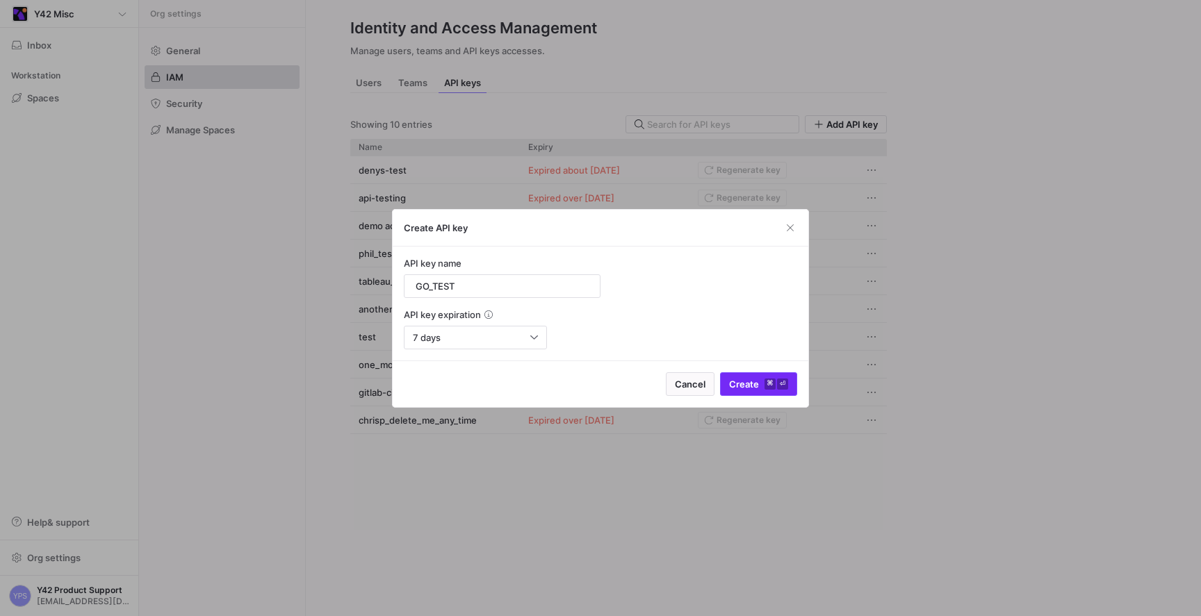
click at [760, 381] on span "Create ⌘ ⏎" at bounding box center [758, 384] width 59 height 11
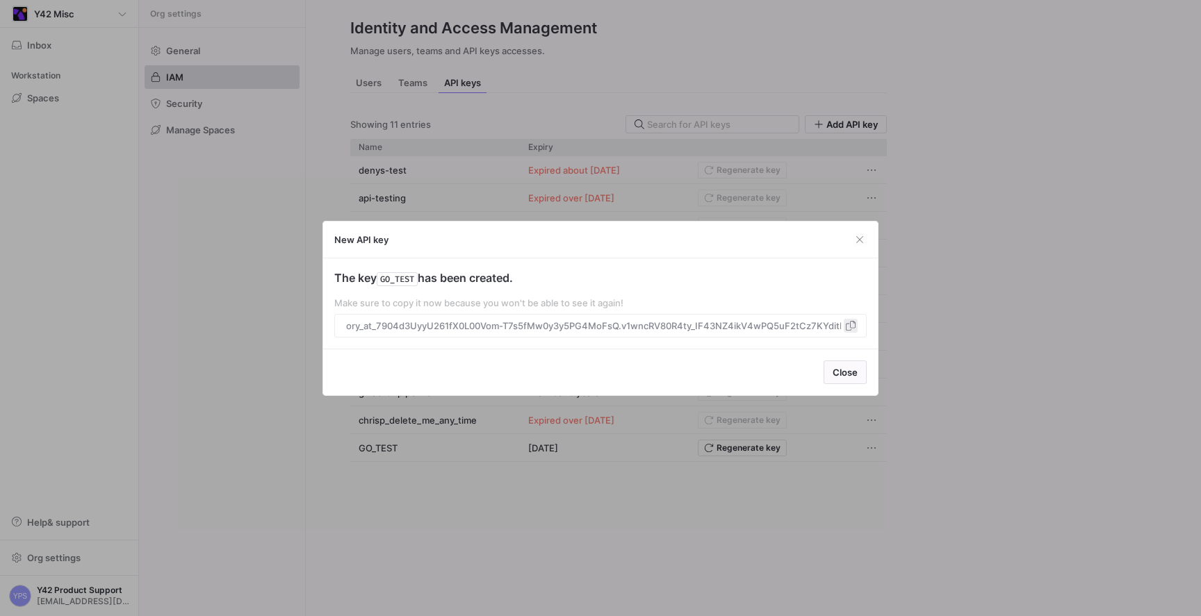
click at [849, 328] on span "button" at bounding box center [851, 326] width 14 height 14
click at [848, 369] on span "Close" at bounding box center [845, 372] width 25 height 11
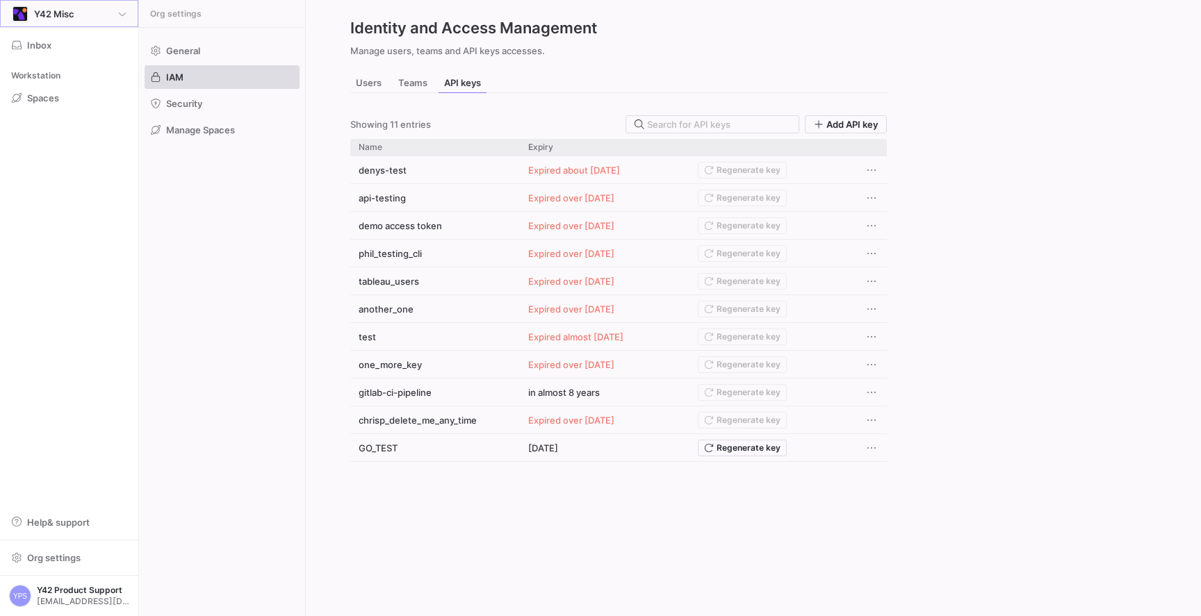
click at [66, 10] on span "Y42 Misc" at bounding box center [54, 13] width 40 height 11
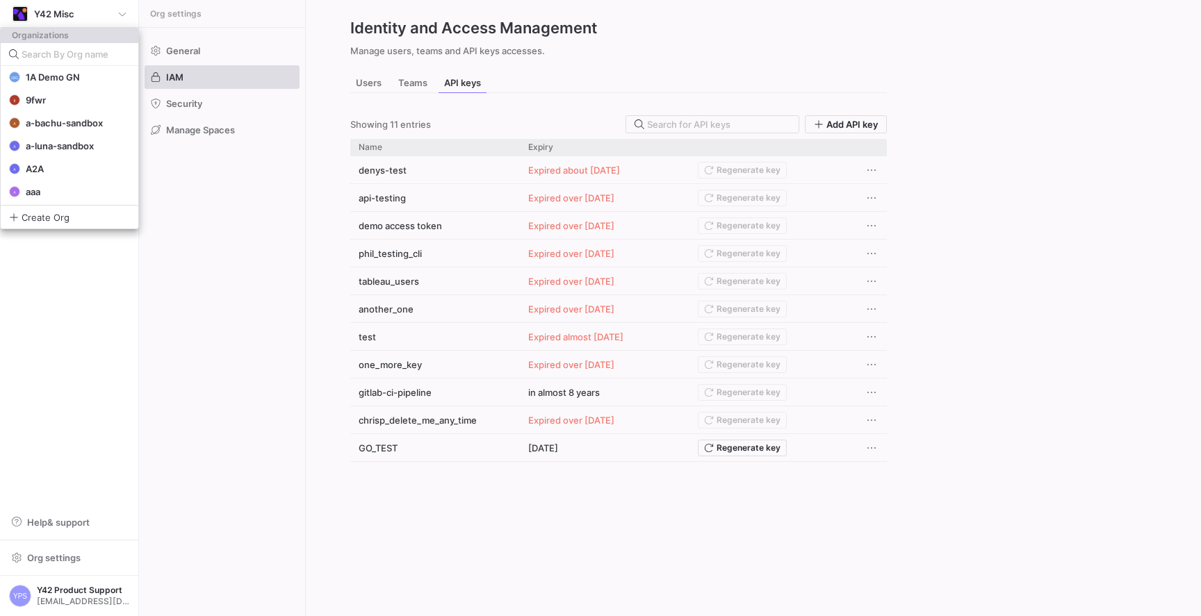
click at [197, 293] on div at bounding box center [600, 308] width 1201 height 616
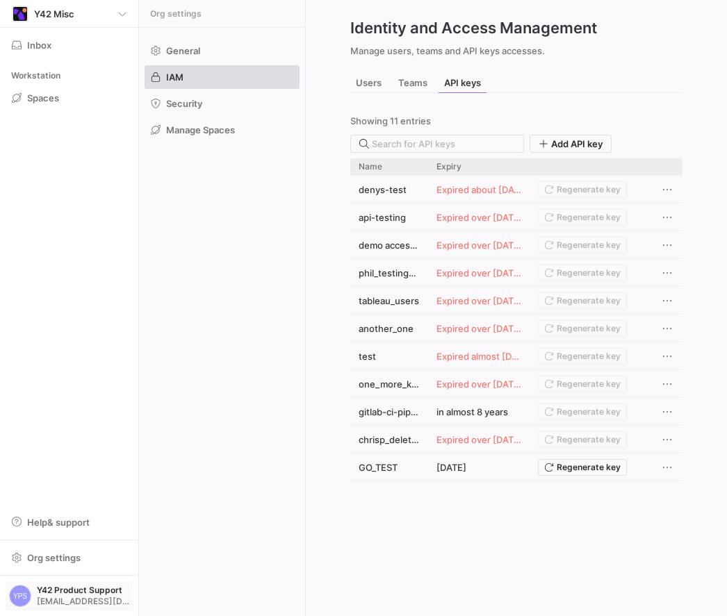
click at [61, 594] on span "Y42 Product Support" at bounding box center [83, 591] width 92 height 10
click at [138, 388] on div at bounding box center [363, 308] width 727 height 616
click at [79, 13] on div "Y42 Misc" at bounding box center [69, 14] width 115 height 17
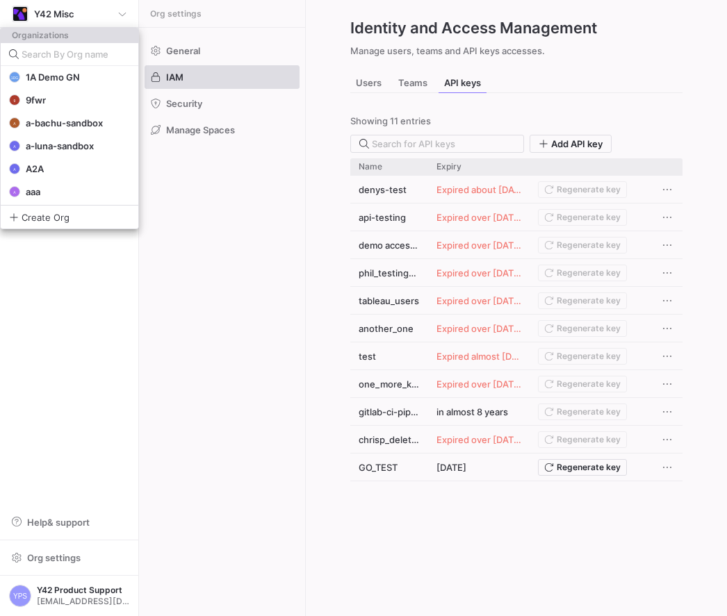
click at [162, 230] on div at bounding box center [363, 308] width 727 height 616
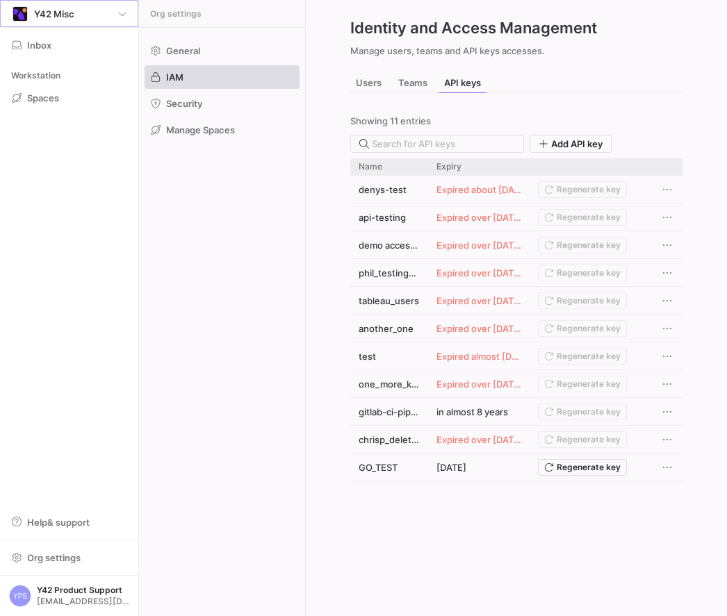
click at [189, 178] on div "Org settings General IAM Security Manage Spaces" at bounding box center [222, 308] width 166 height 616
click at [179, 42] on span at bounding box center [222, 51] width 154 height 22
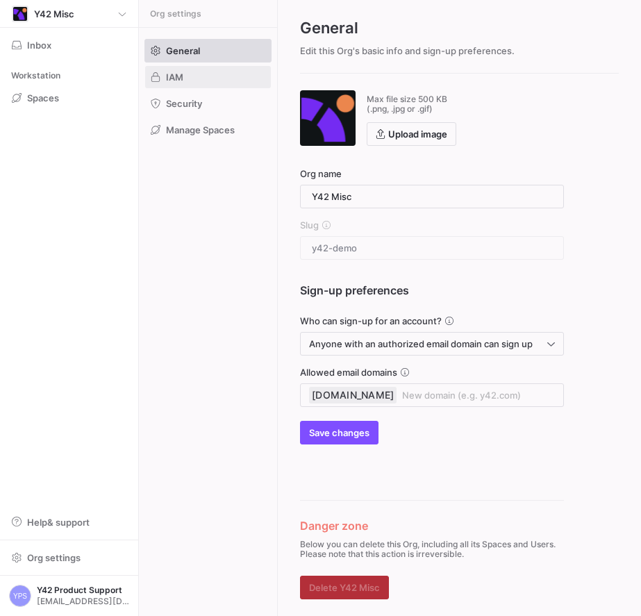
click at [184, 71] on span at bounding box center [208, 77] width 126 height 22
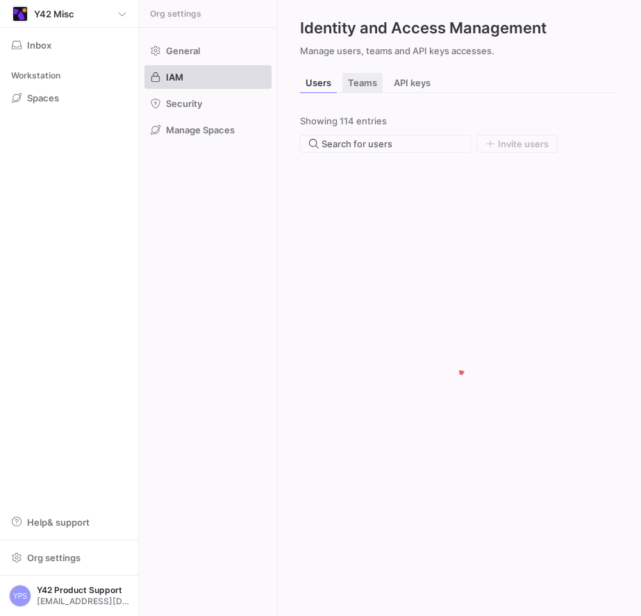
click at [368, 84] on span "Teams" at bounding box center [362, 83] width 29 height 9
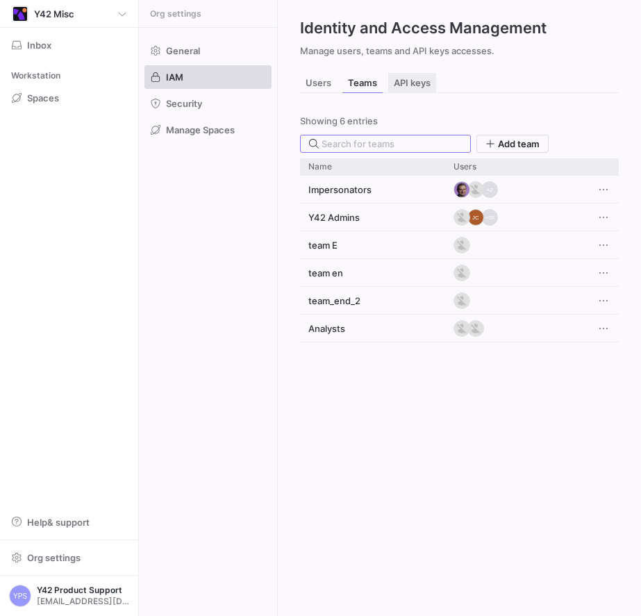
click at [427, 85] on span "API keys" at bounding box center [412, 83] width 37 height 9
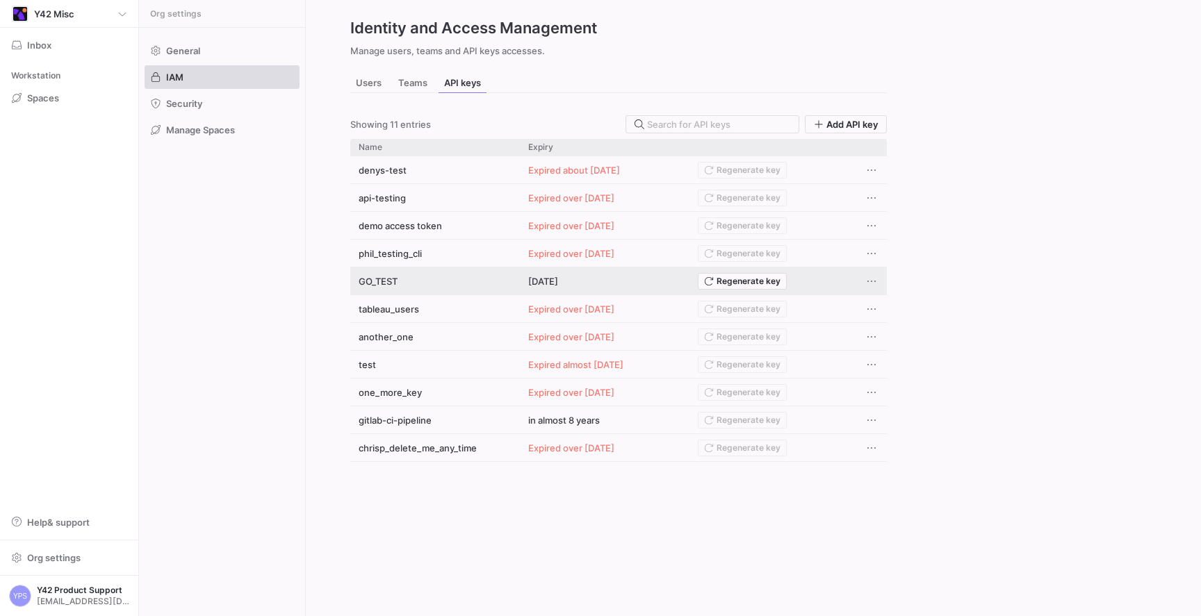
click at [390, 284] on div "GO_TEST" at bounding box center [435, 281] width 170 height 27
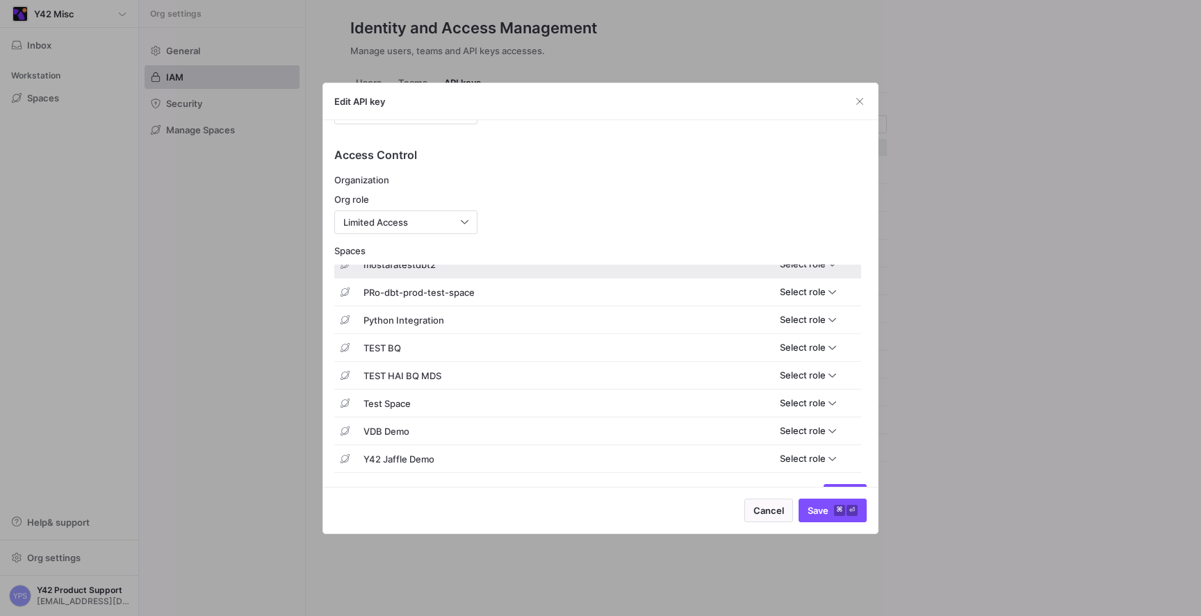
scroll to position [443, 0]
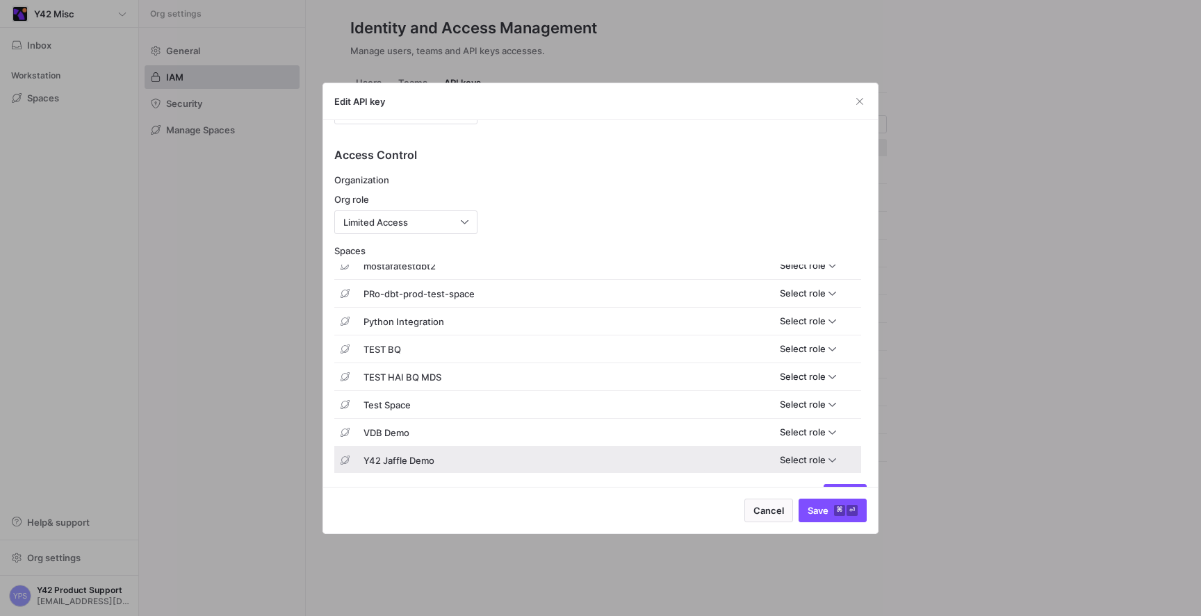
click at [726, 461] on span "Select role" at bounding box center [803, 459] width 46 height 11
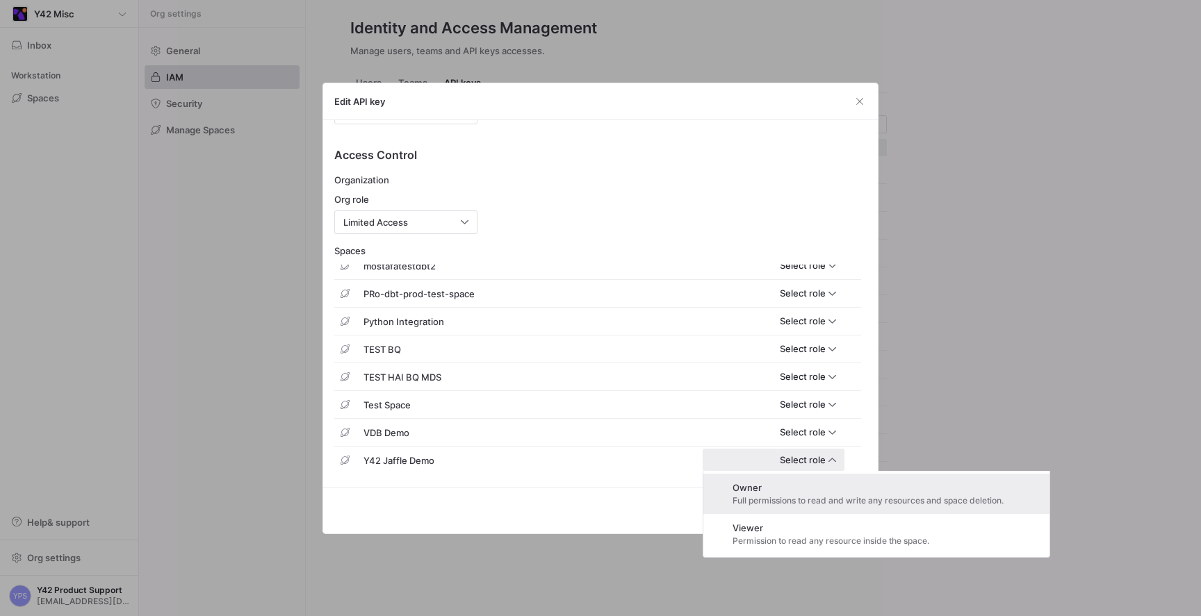
click at [726, 482] on span "Owner" at bounding box center [867, 487] width 271 height 11
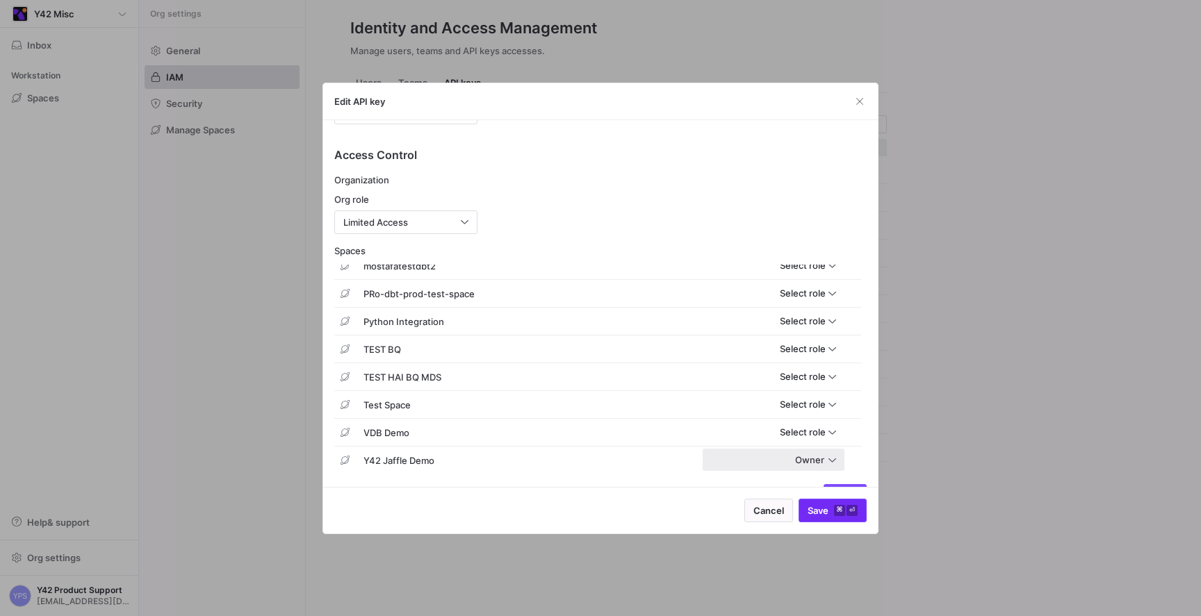
click at [726, 518] on span "submit" at bounding box center [832, 511] width 67 height 22
click at [726, 104] on span "button" at bounding box center [860, 102] width 14 height 14
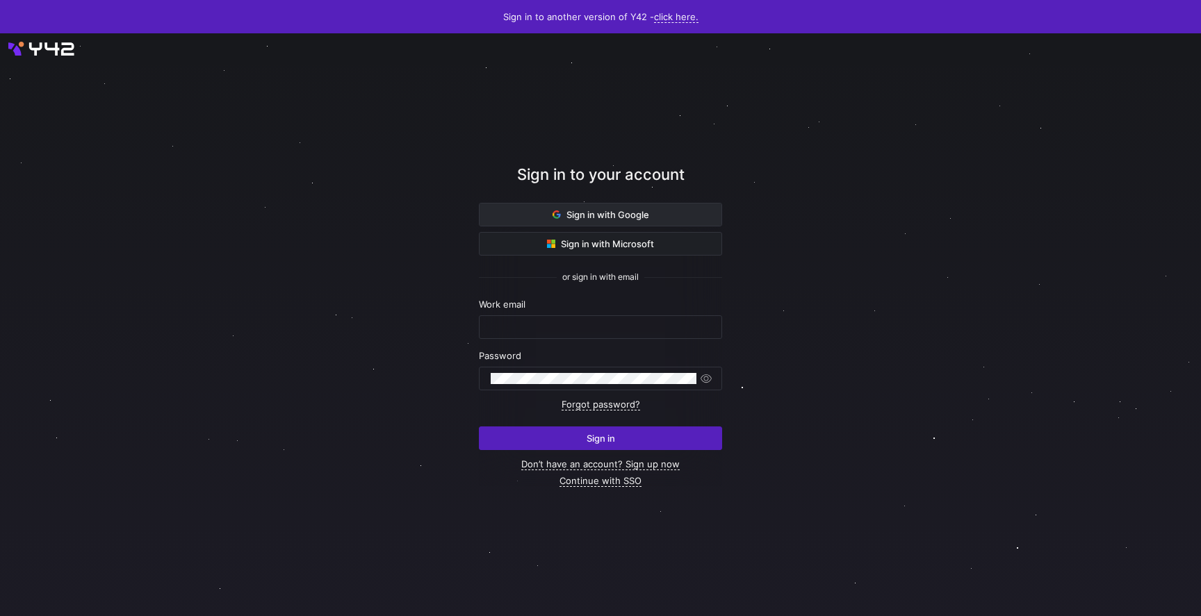
click at [593, 223] on span at bounding box center [601, 215] width 242 height 22
